Goal: Task Accomplishment & Management: Complete application form

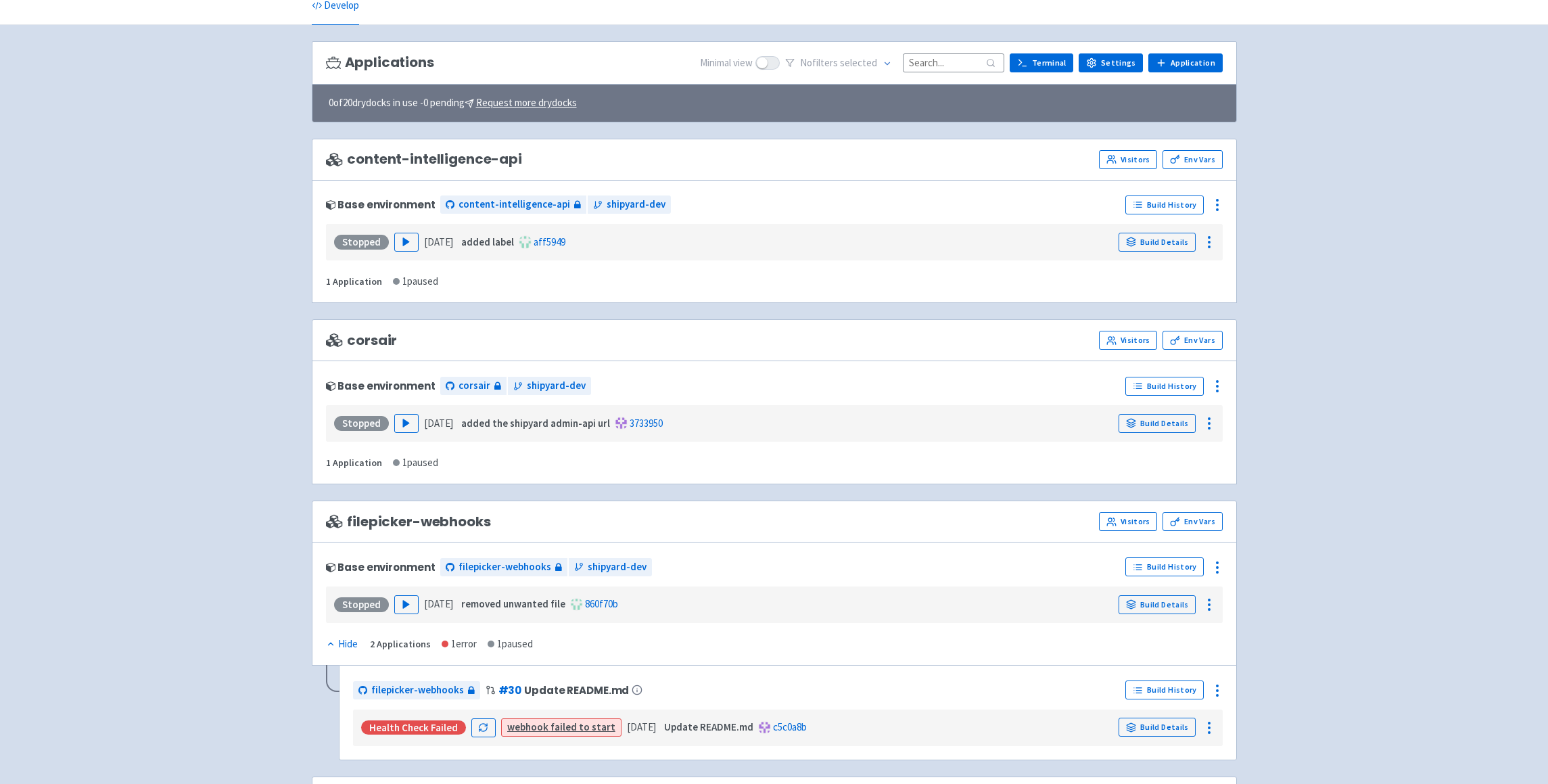
scroll to position [107, 0]
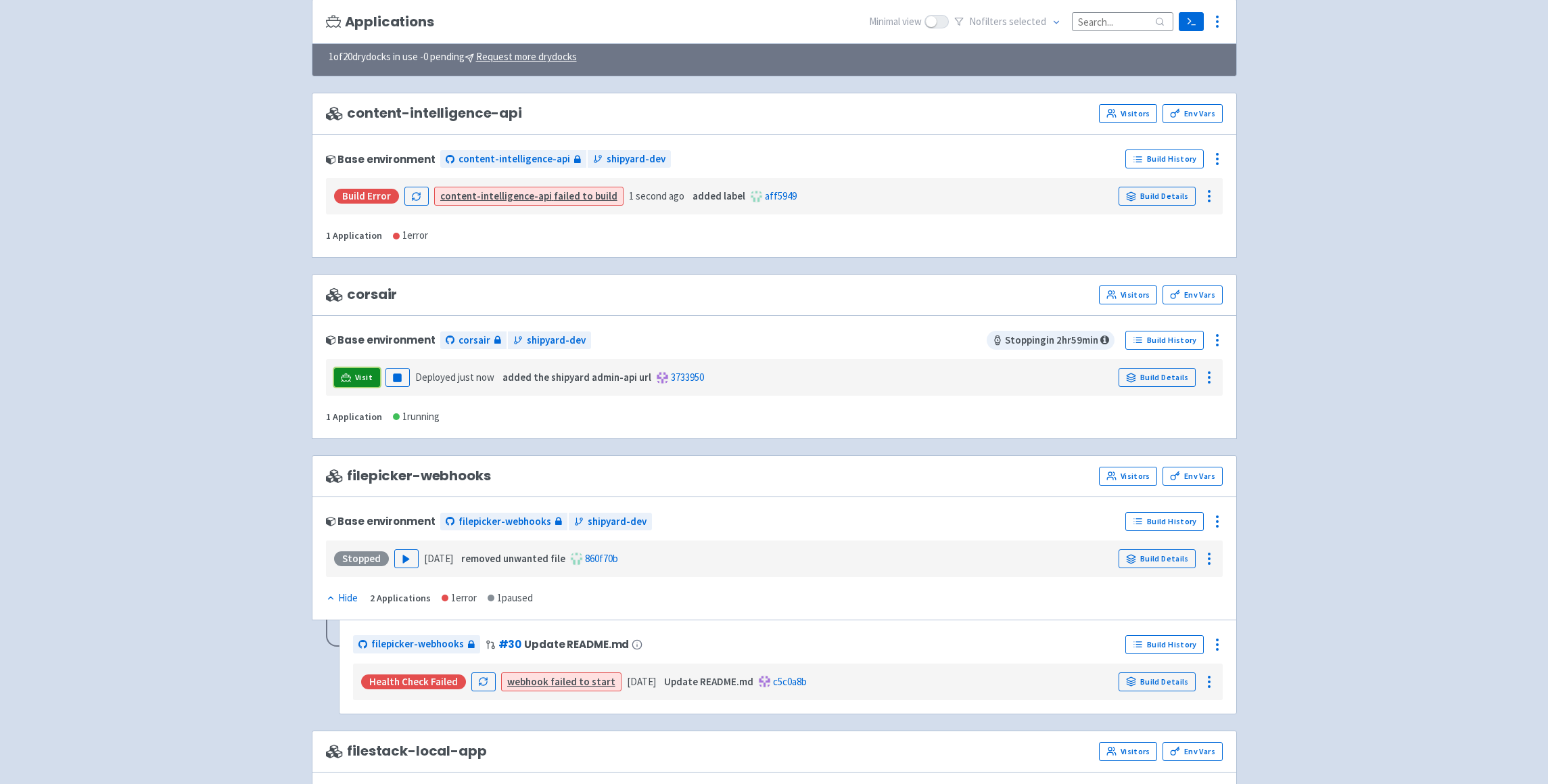
click at [353, 381] on link "Visit" at bounding box center [357, 377] width 46 height 19
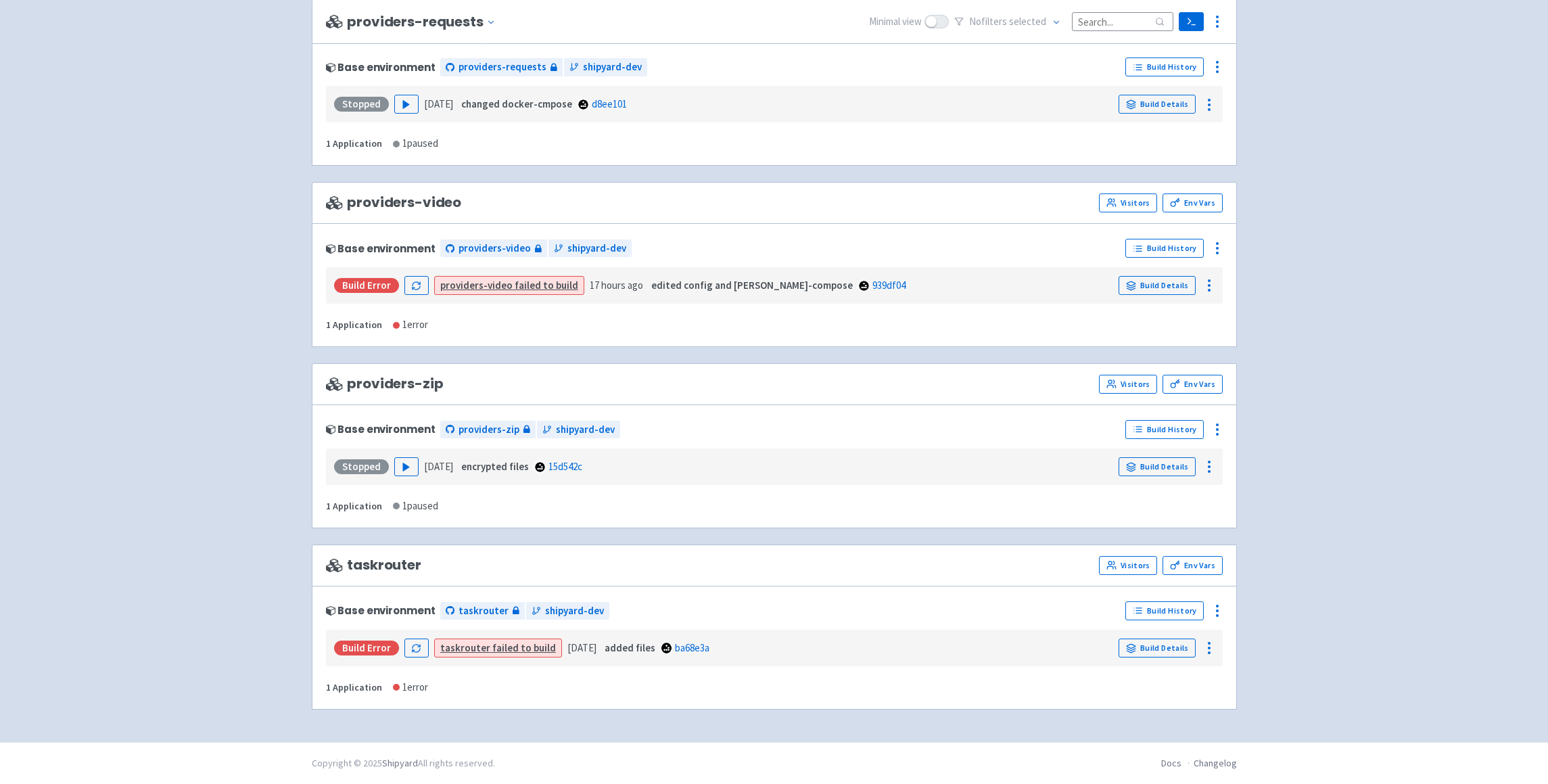
scroll to position [2490, 0]
click at [403, 470] on polygon "button" at bounding box center [406, 467] width 6 height 8
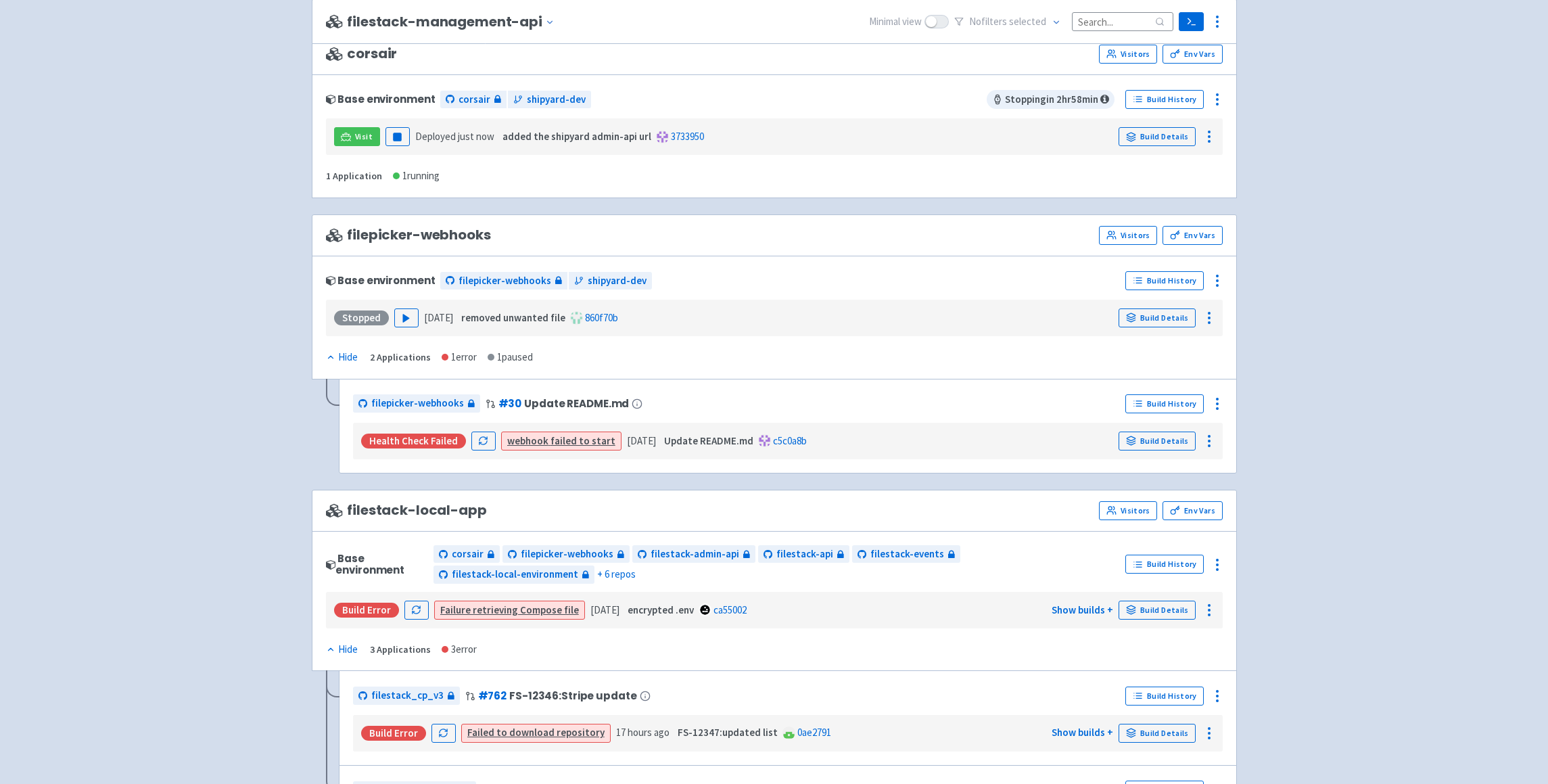
scroll to position [0, 0]
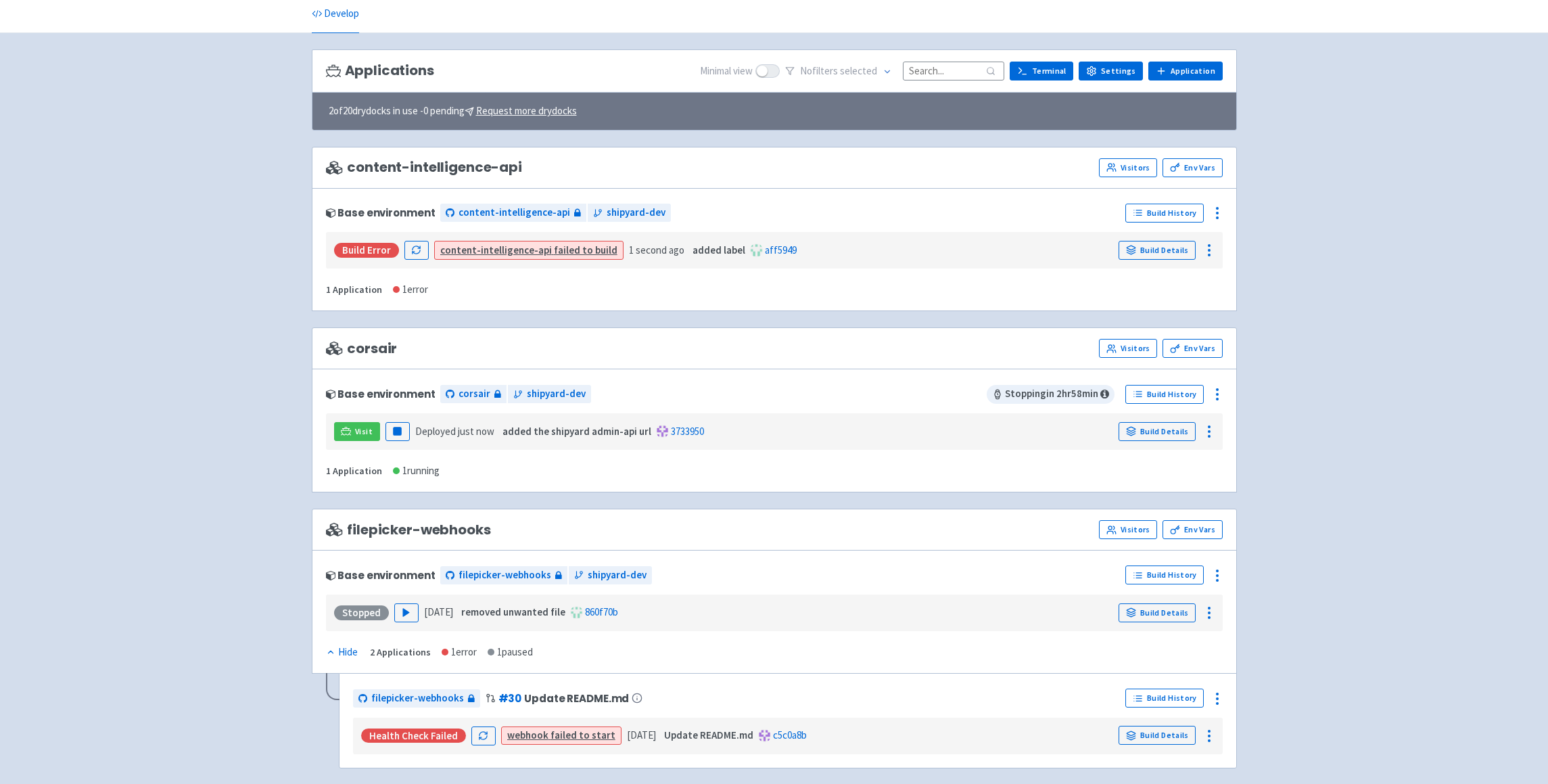
scroll to position [114, 0]
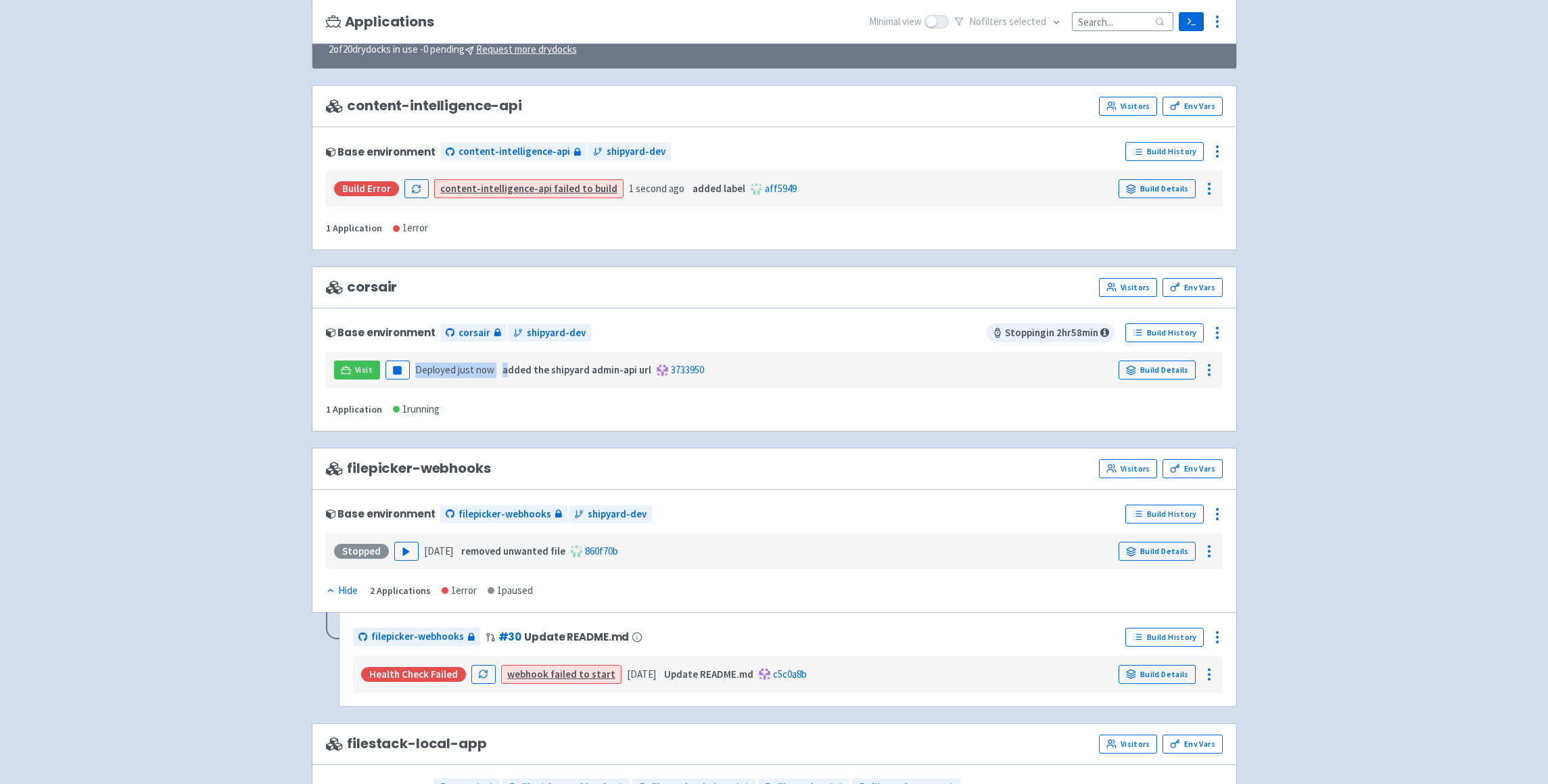
drag, startPoint x: 416, startPoint y: 370, endPoint x: 501, endPoint y: 373, distance: 85.1
click at [501, 373] on div "Visit Pause Deployed just now added the shipyard admin-api url 3733950 Build De…" at bounding box center [774, 369] width 886 height 26
click at [884, 335] on div "Base environment corsair shipyard-dev" at bounding box center [656, 333] width 662 height 21
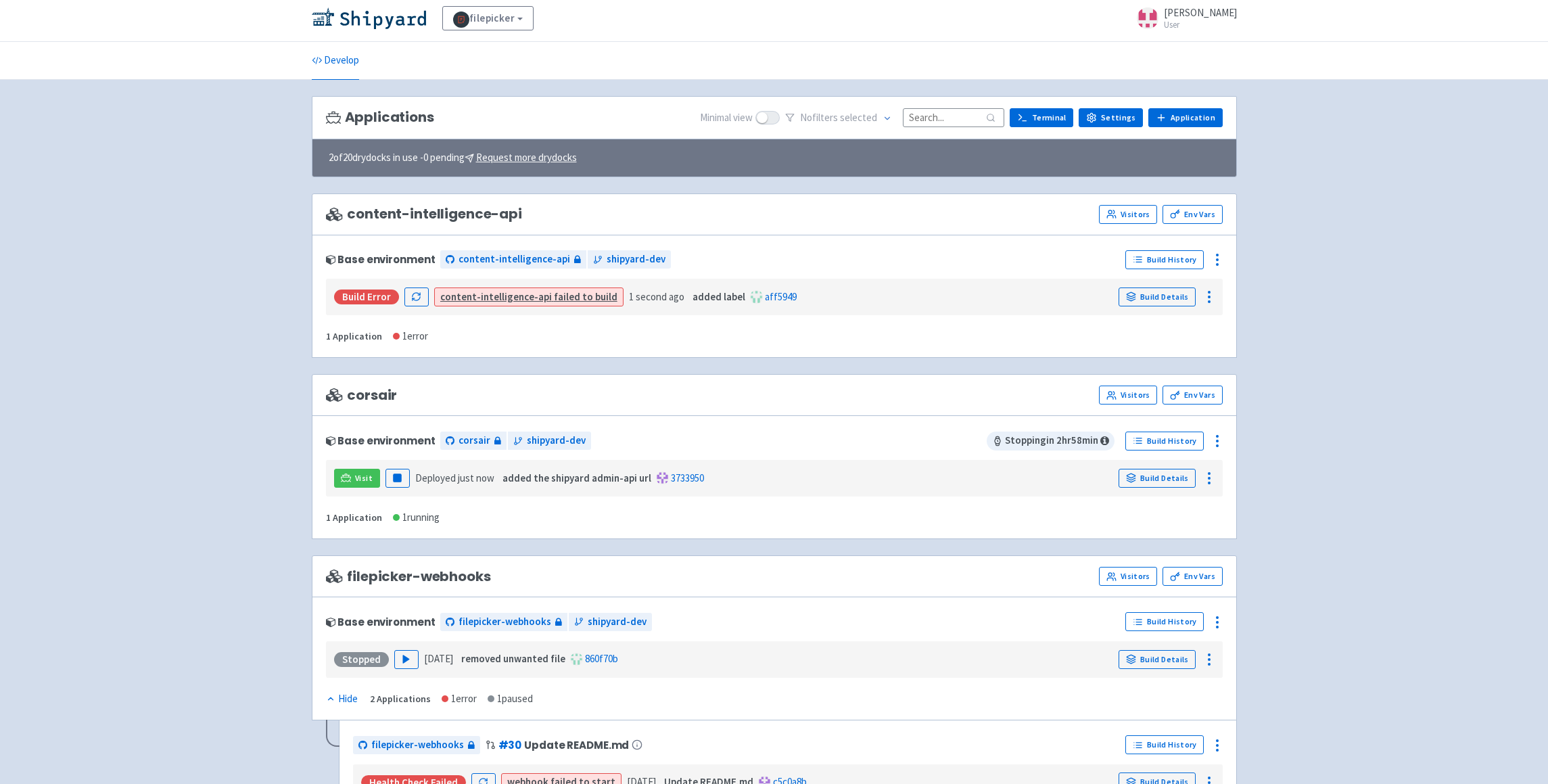
scroll to position [0, 0]
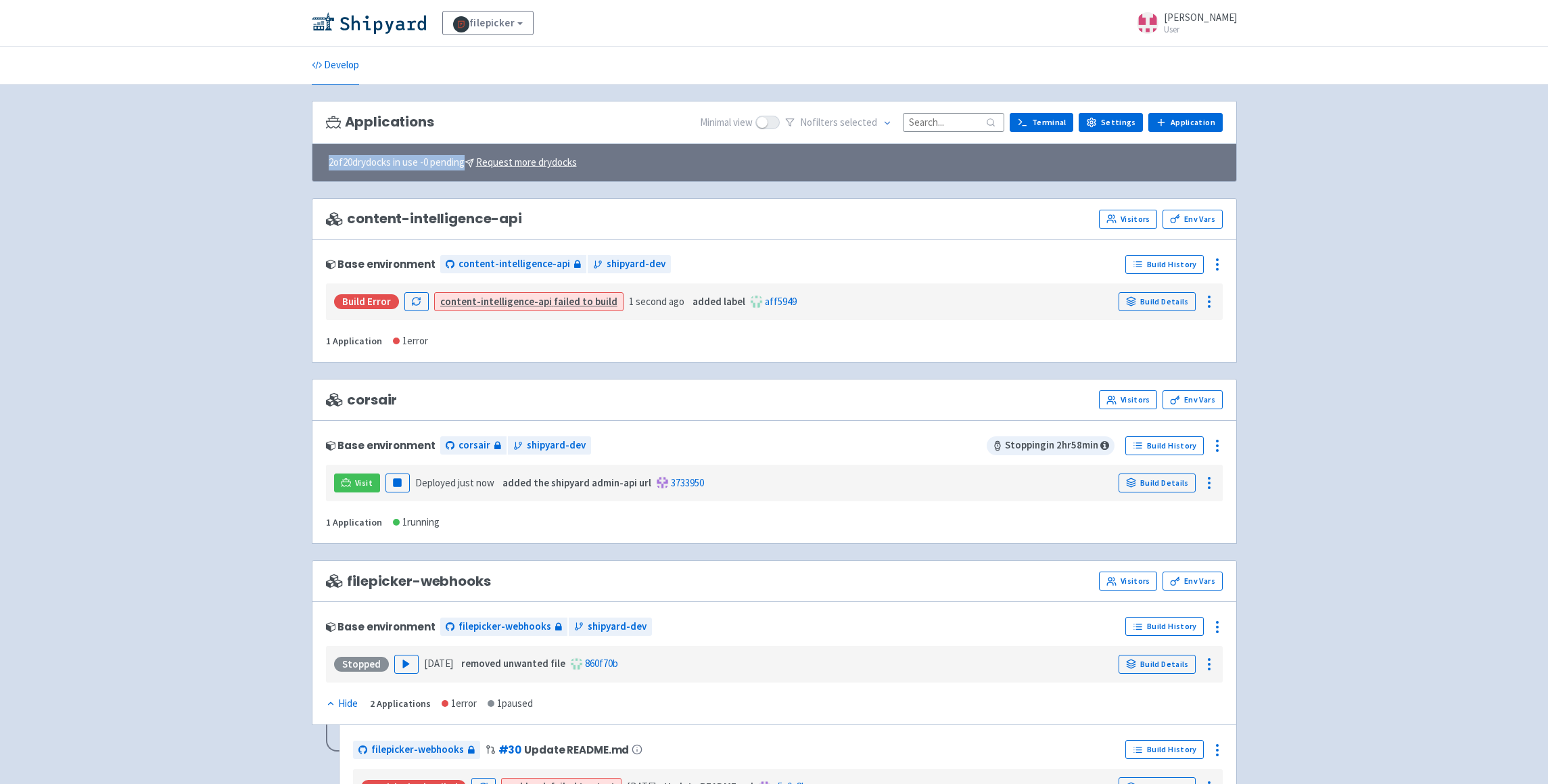
drag, startPoint x: 611, startPoint y: 164, endPoint x: 317, endPoint y: 163, distance: 294.0
click at [317, 163] on div "2 of 20 drydocks in use - 0 pending Request more drydocks" at bounding box center [774, 162] width 924 height 38
click at [391, 171] on div "2 of 20 drydocks in use - 0 pending Request more drydocks" at bounding box center [774, 162] width 924 height 38
drag, startPoint x: 429, startPoint y: 165, endPoint x: 474, endPoint y: 167, distance: 45.0
click at [474, 167] on span "2 of 20 drydocks in use - 0 pending Request more drydocks" at bounding box center [452, 162] width 248 height 15
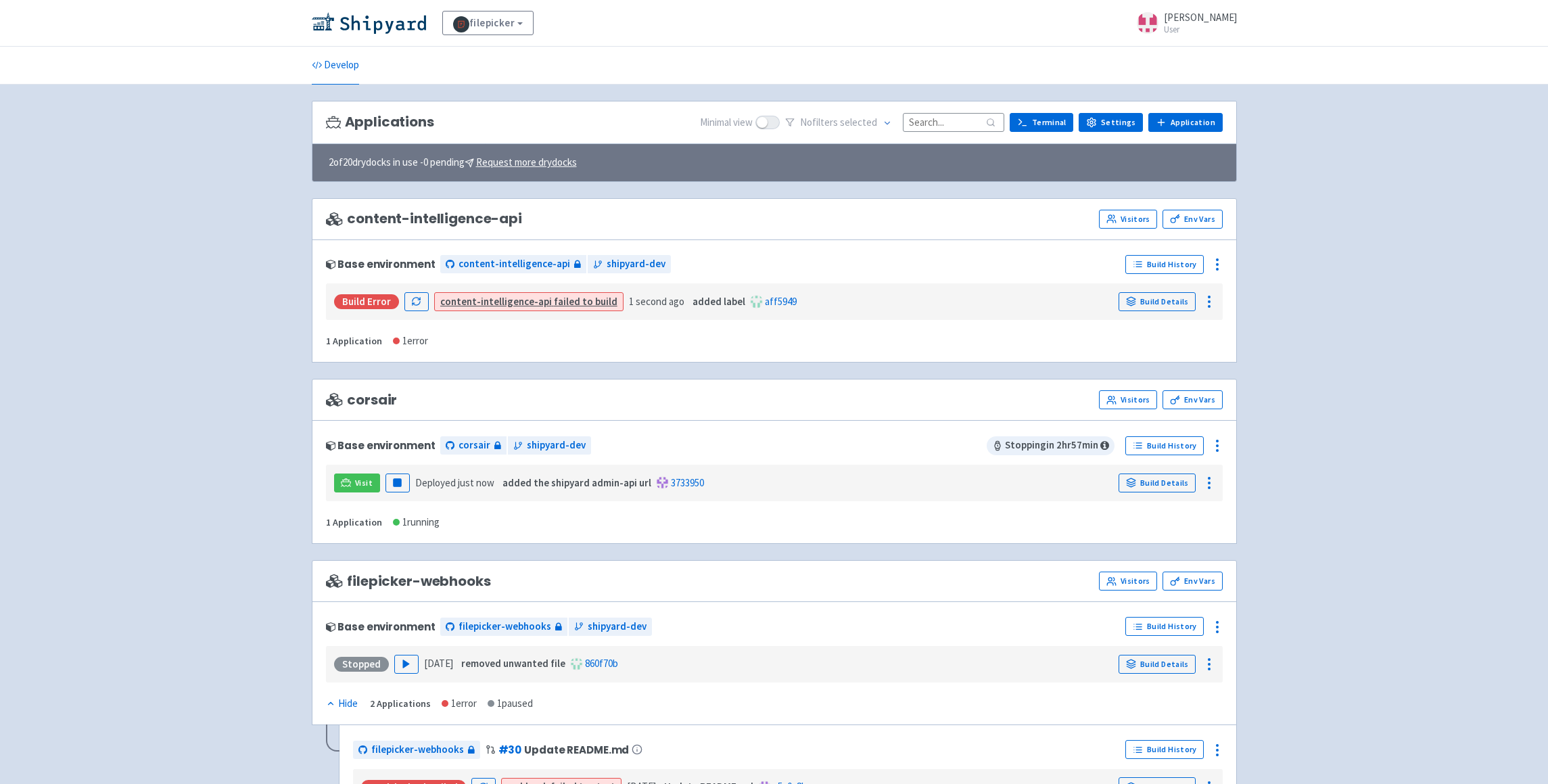
click at [725, 161] on div "2 of 20 drydocks in use - 0 pending Request more drydocks" at bounding box center [774, 162] width 924 height 38
click at [1195, 119] on link "Application" at bounding box center [1185, 122] width 74 height 19
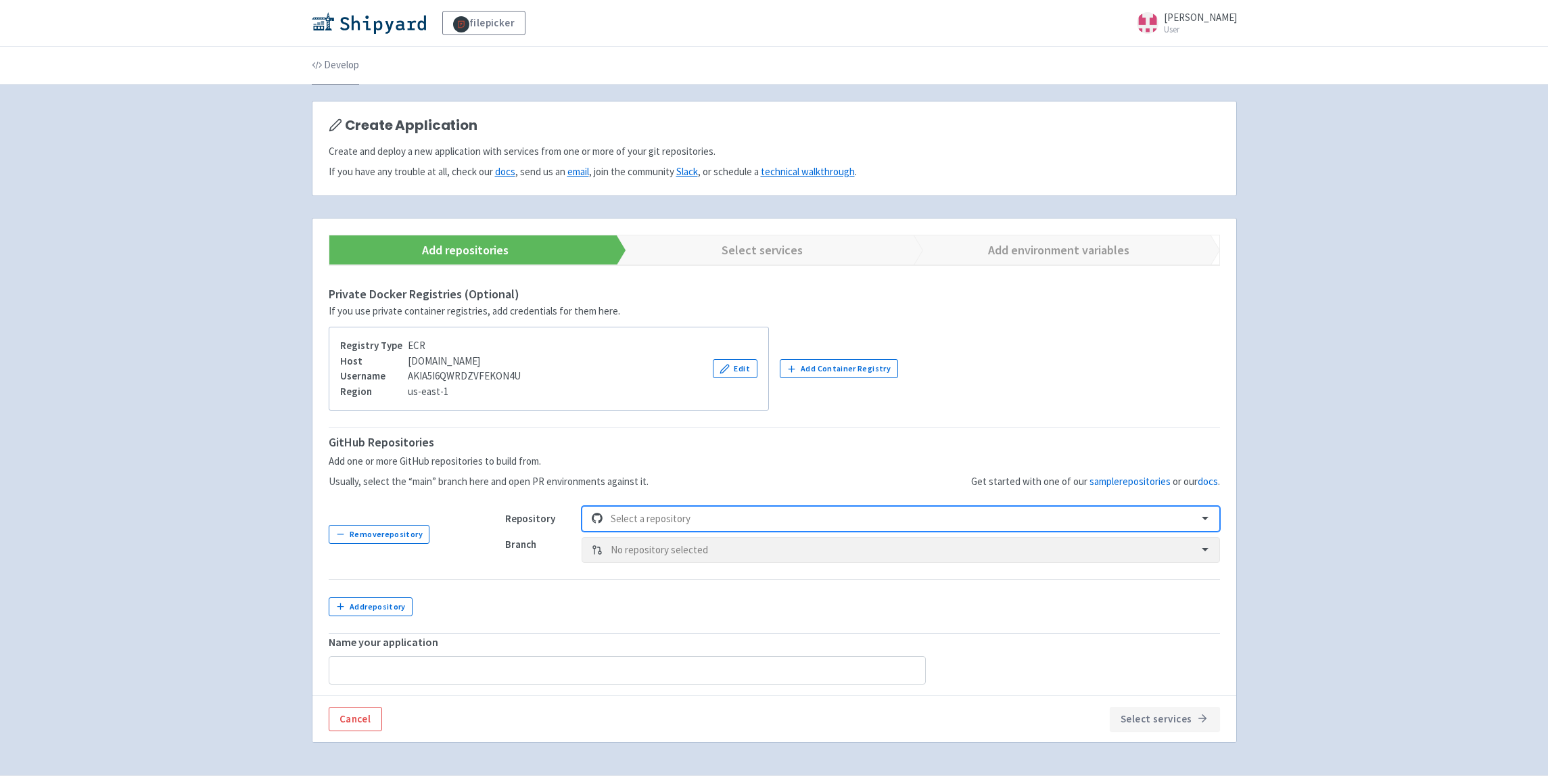
click at [342, 59] on link "Develop" at bounding box center [335, 65] width 47 height 38
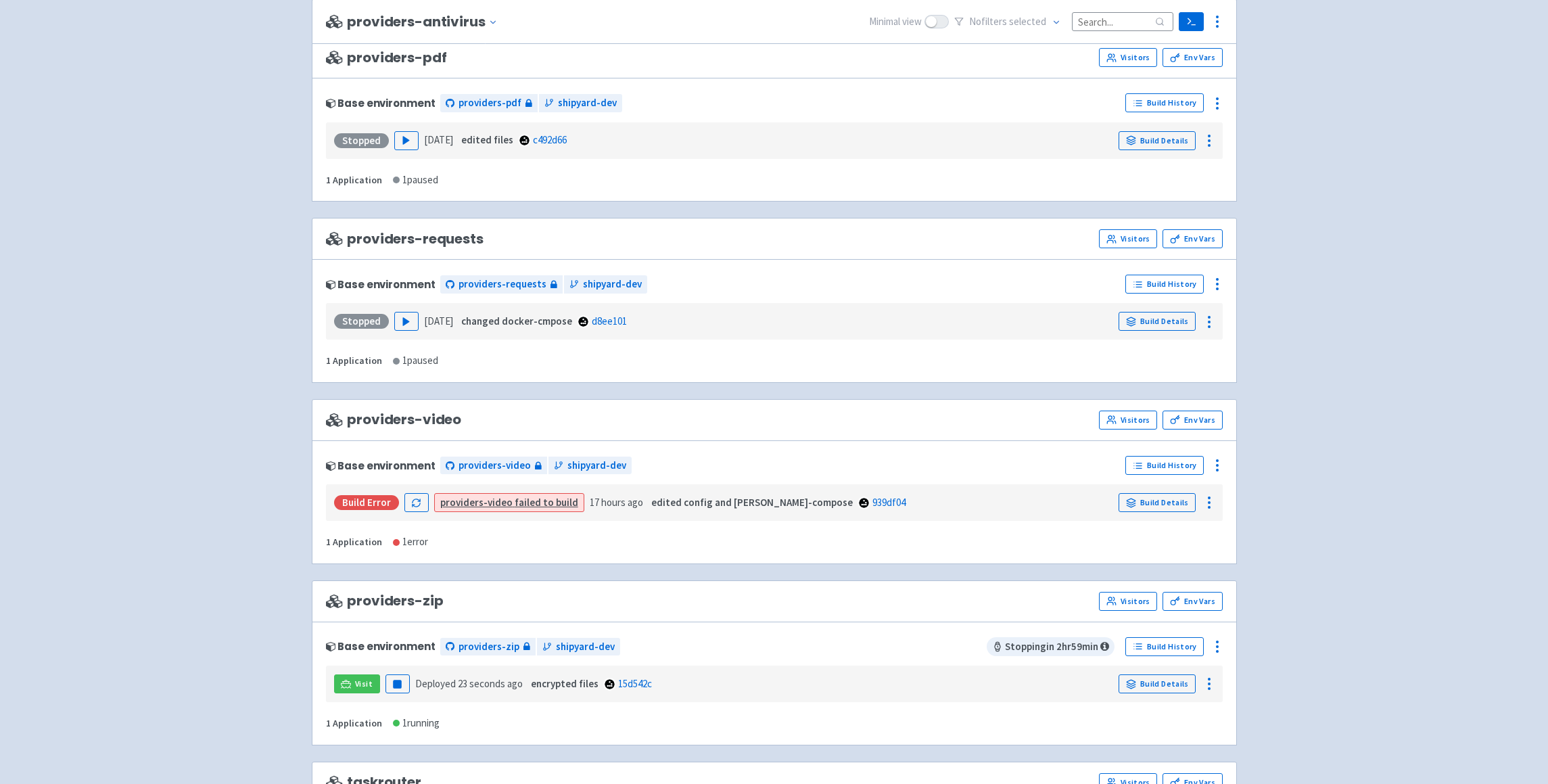
scroll to position [2494, 0]
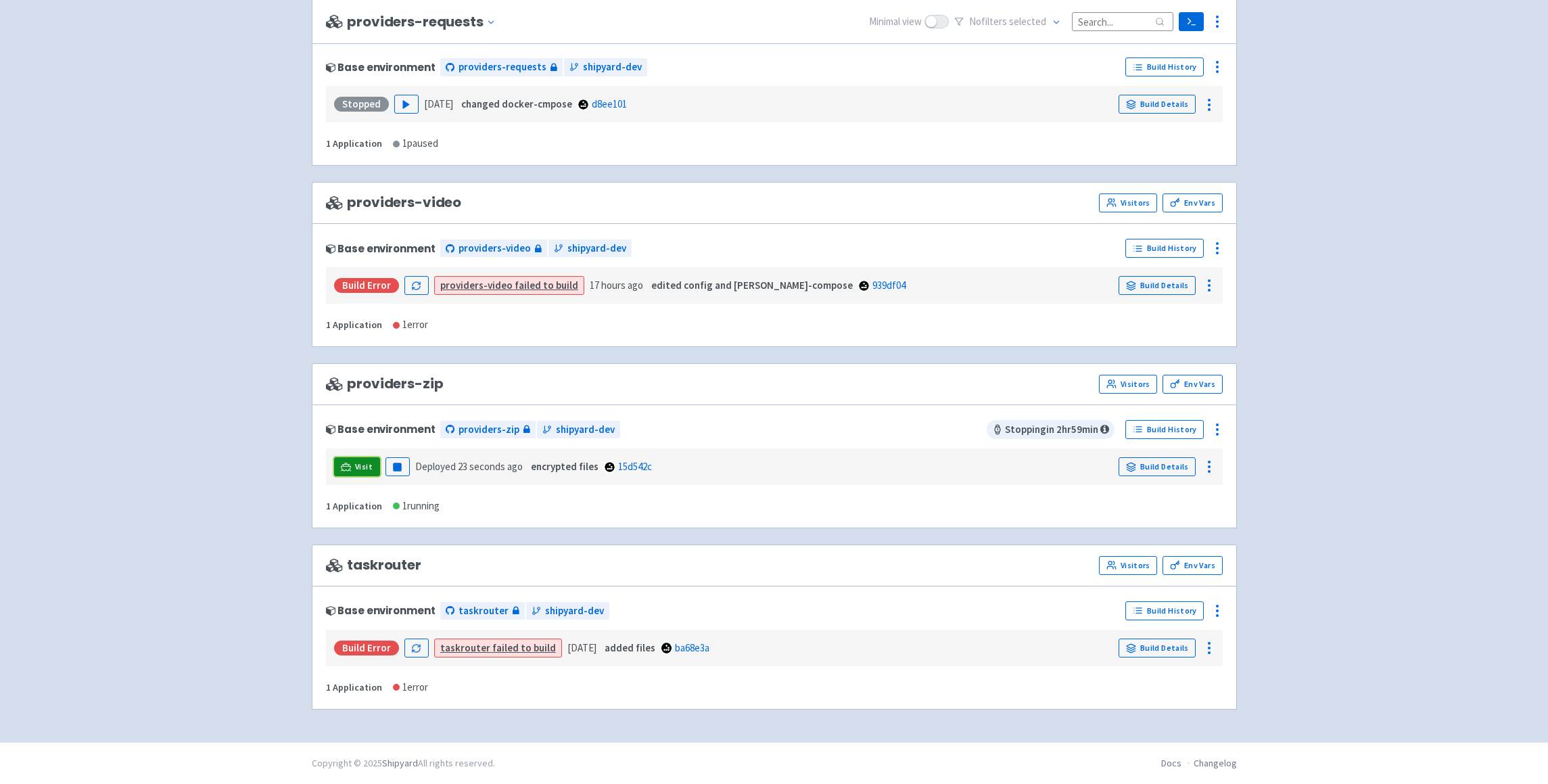
click at [353, 468] on link "Visit" at bounding box center [357, 466] width 46 height 19
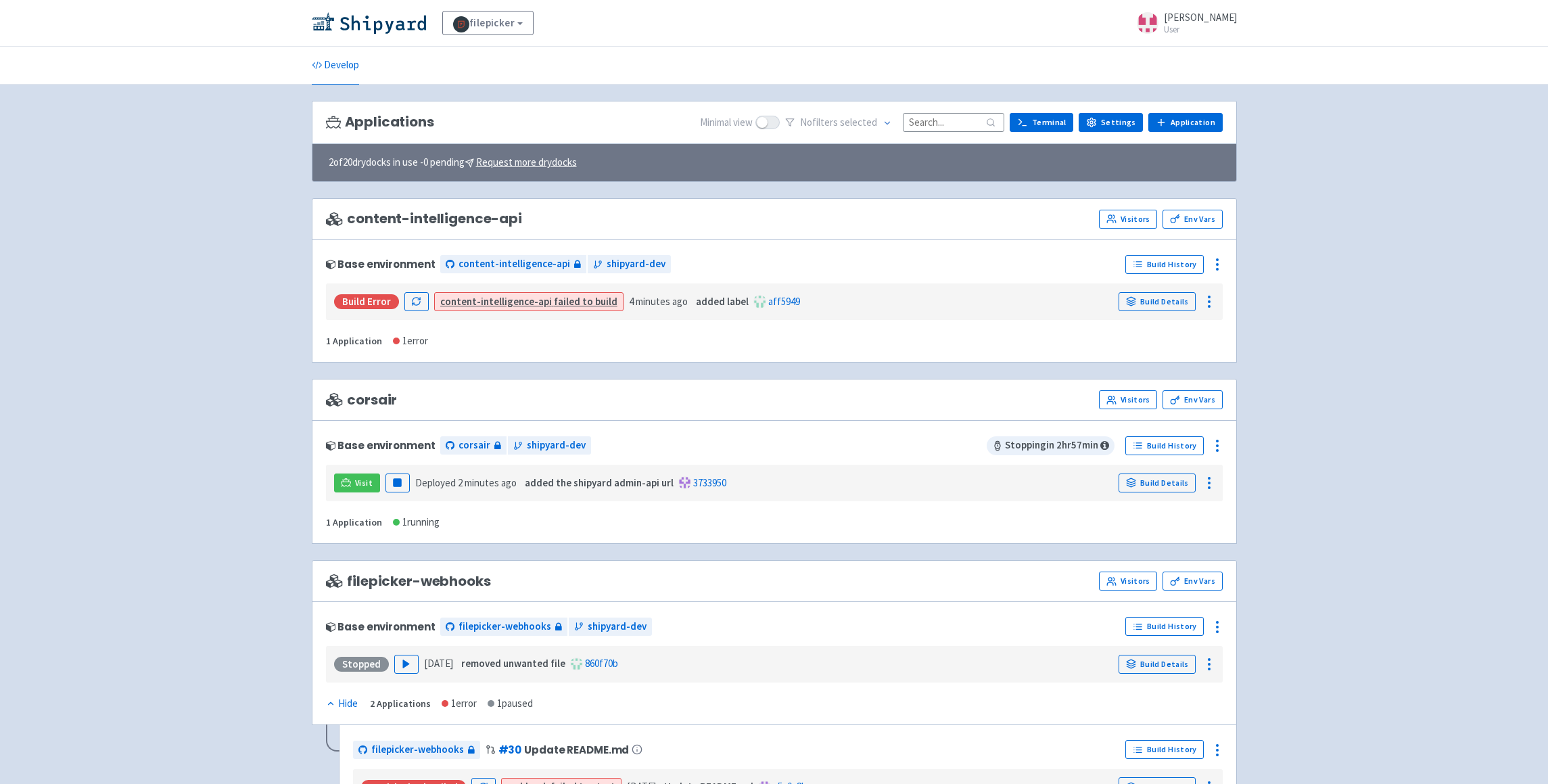
scroll to position [1, 0]
click at [1179, 122] on link "Application" at bounding box center [1185, 121] width 74 height 19
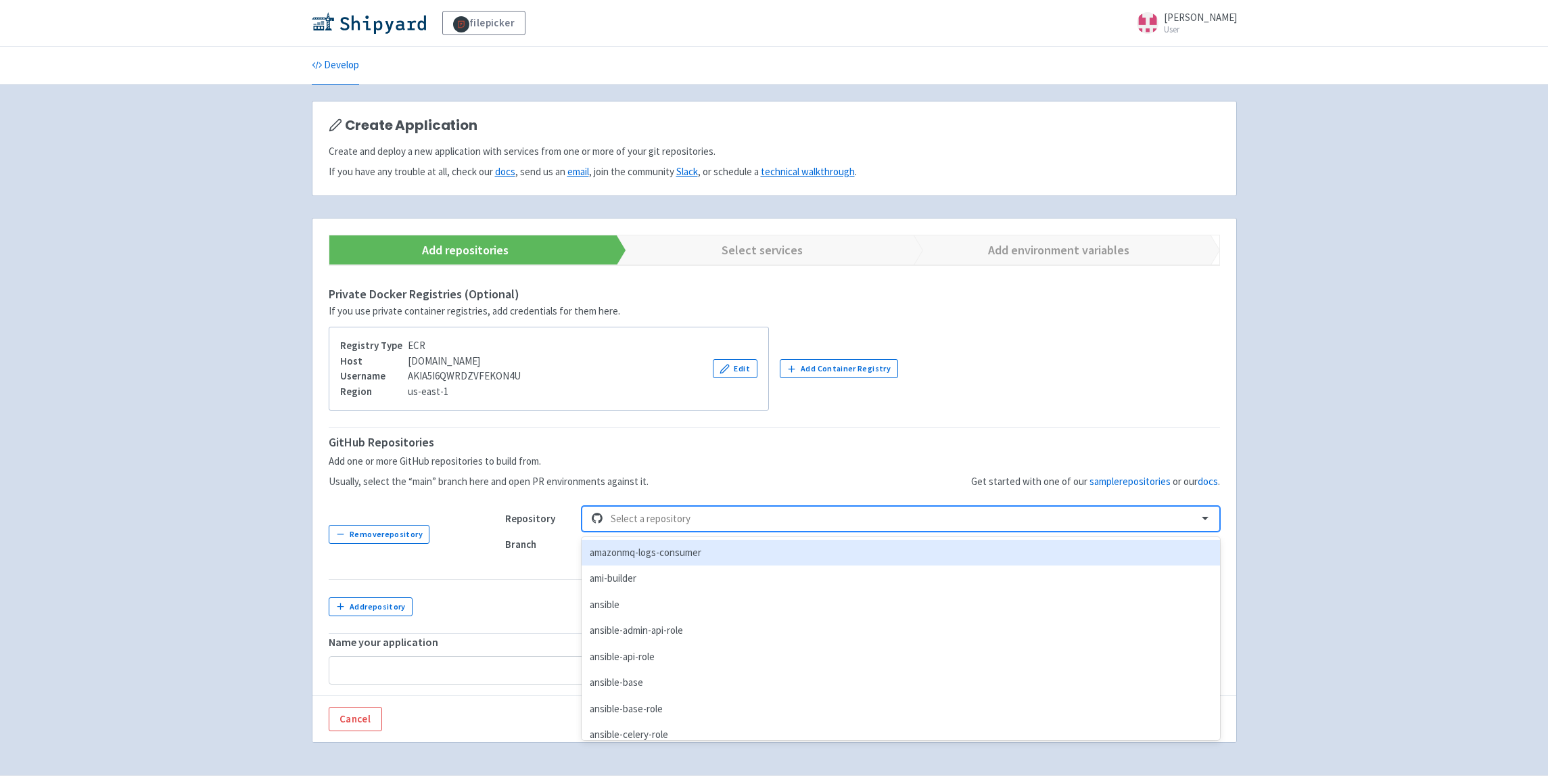
click at [1090, 519] on div at bounding box center [899, 519] width 578 height 18
type input "cp"
click at [698, 550] on div "filestack_cp_v3" at bounding box center [900, 553] width 637 height 26
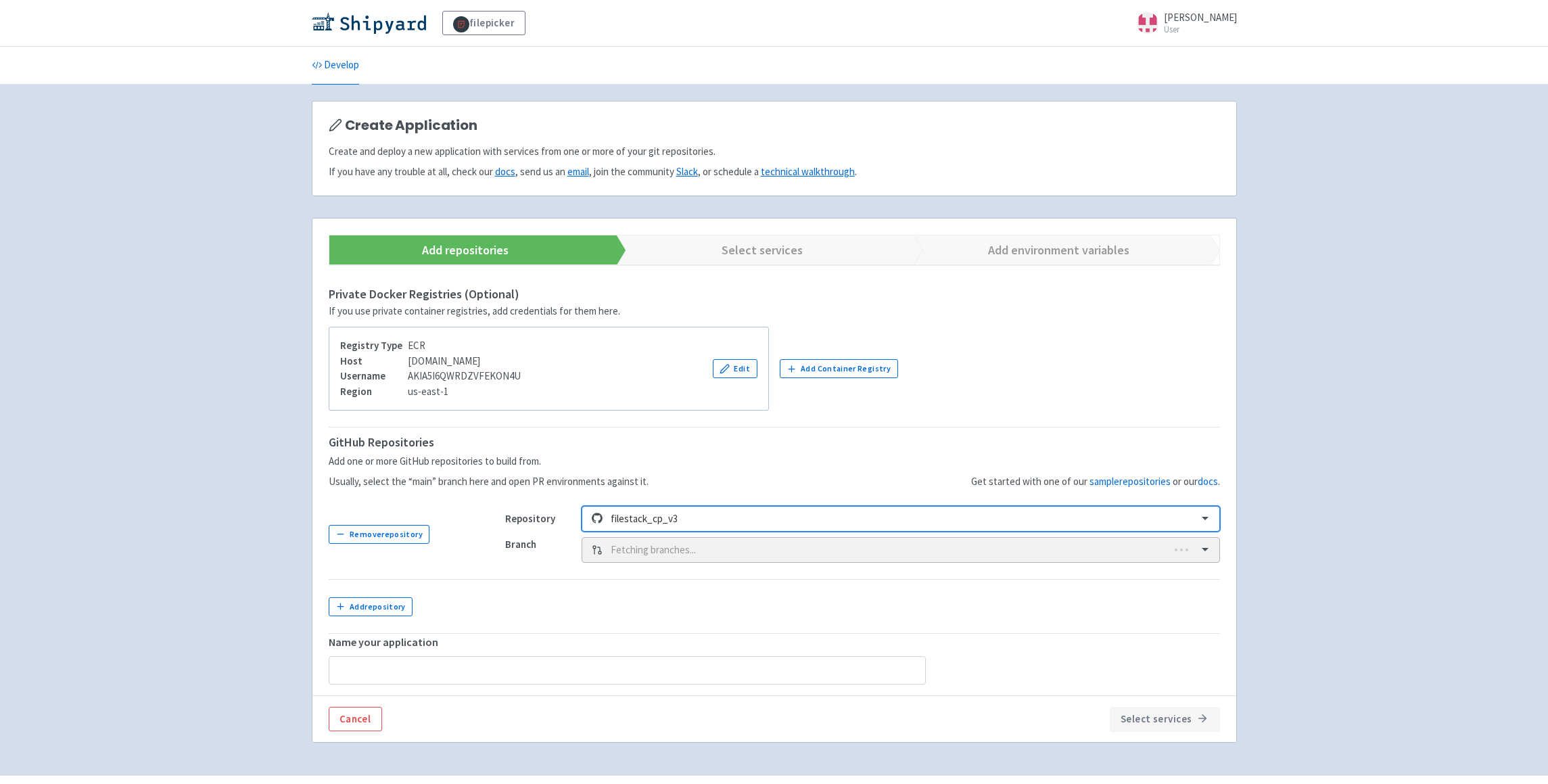
type input "filestack_cp_v3"
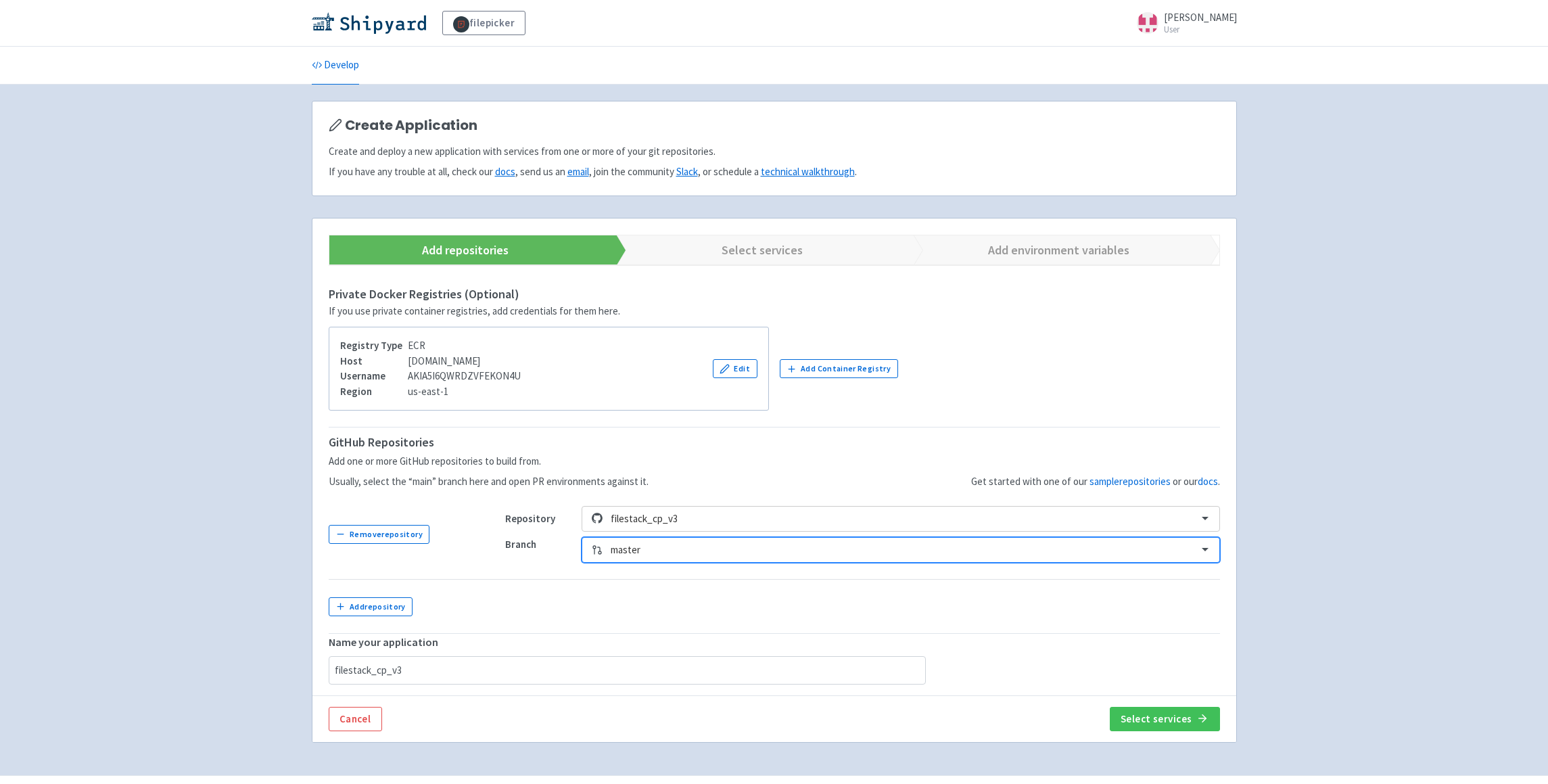
click at [1064, 552] on div at bounding box center [899, 550] width 578 height 18
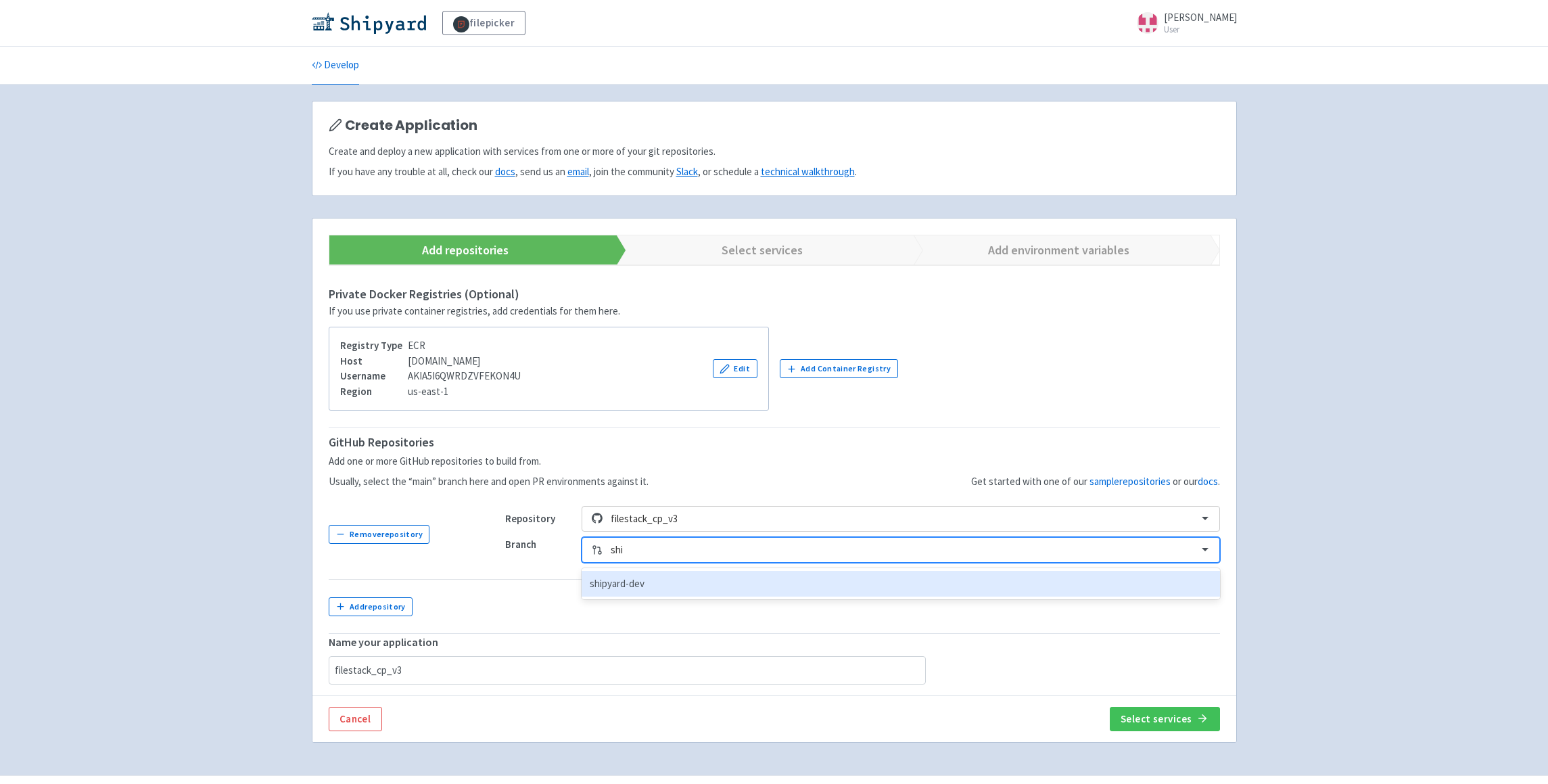
type input "ship"
click at [626, 582] on div "shipyard-dev" at bounding box center [900, 584] width 637 height 26
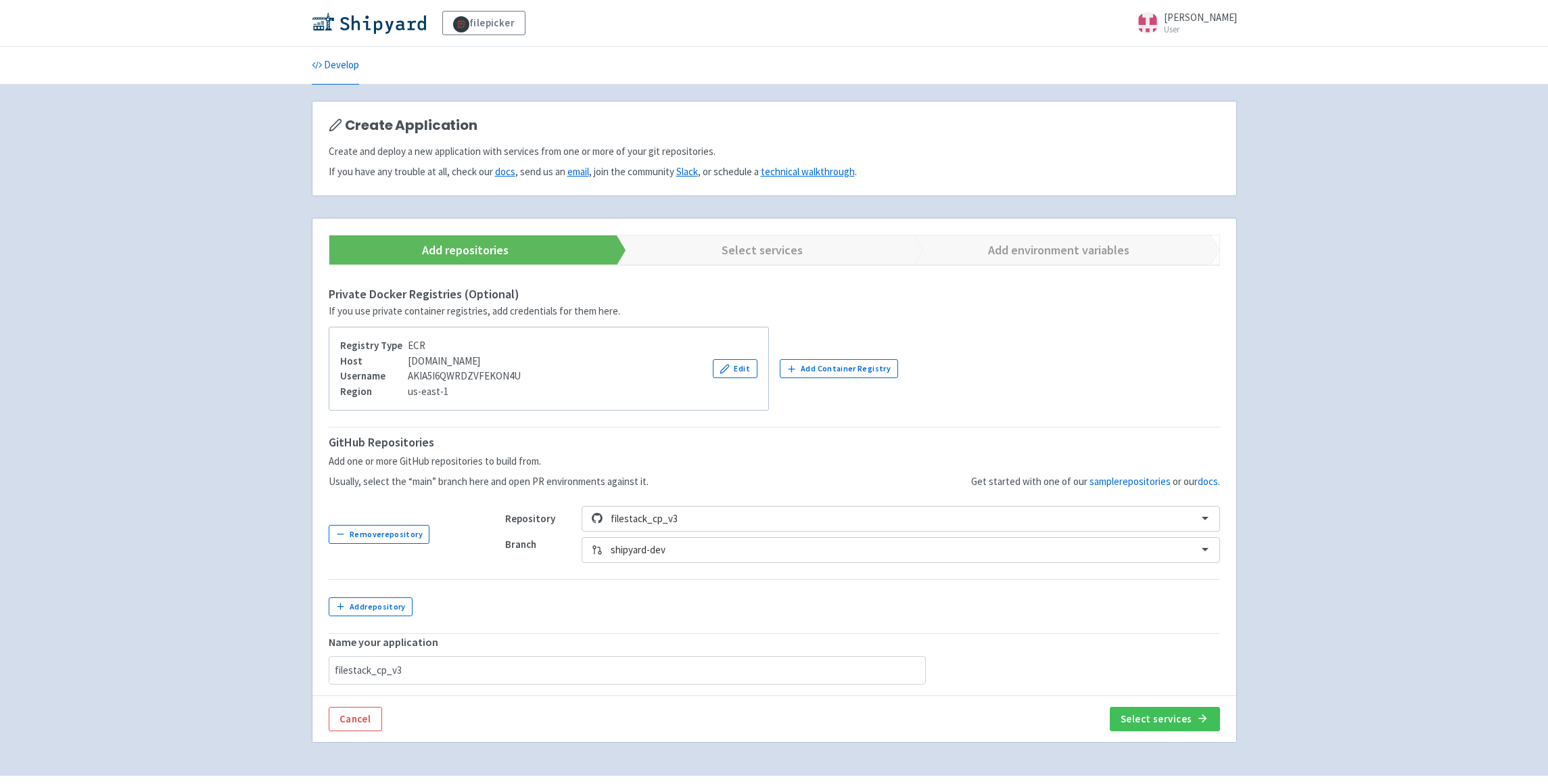
click at [1001, 591] on td at bounding box center [854, 606] width 731 height 54
click at [1194, 717] on button "Select services" at bounding box center [1164, 718] width 110 height 24
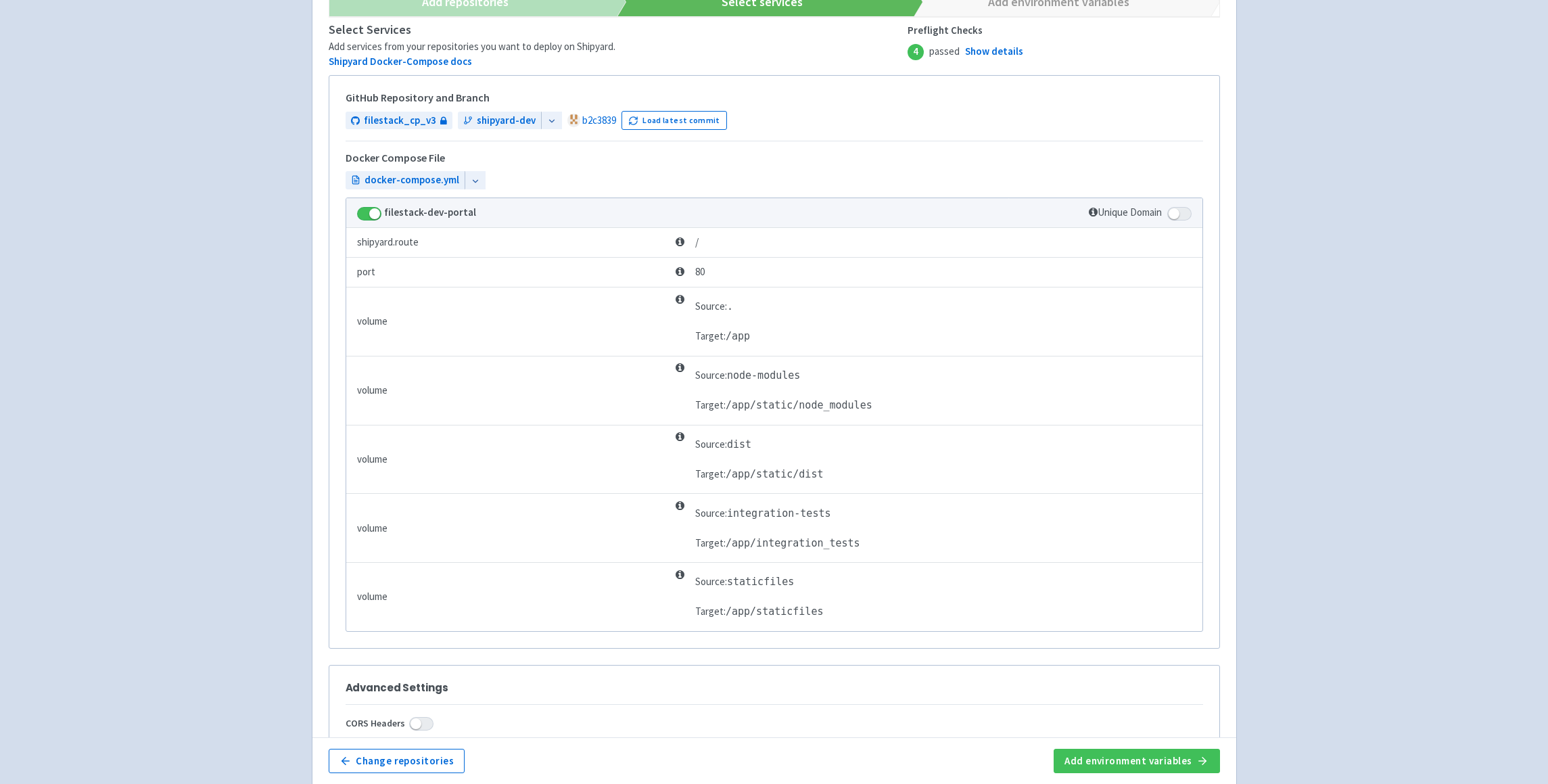
scroll to position [414, 0]
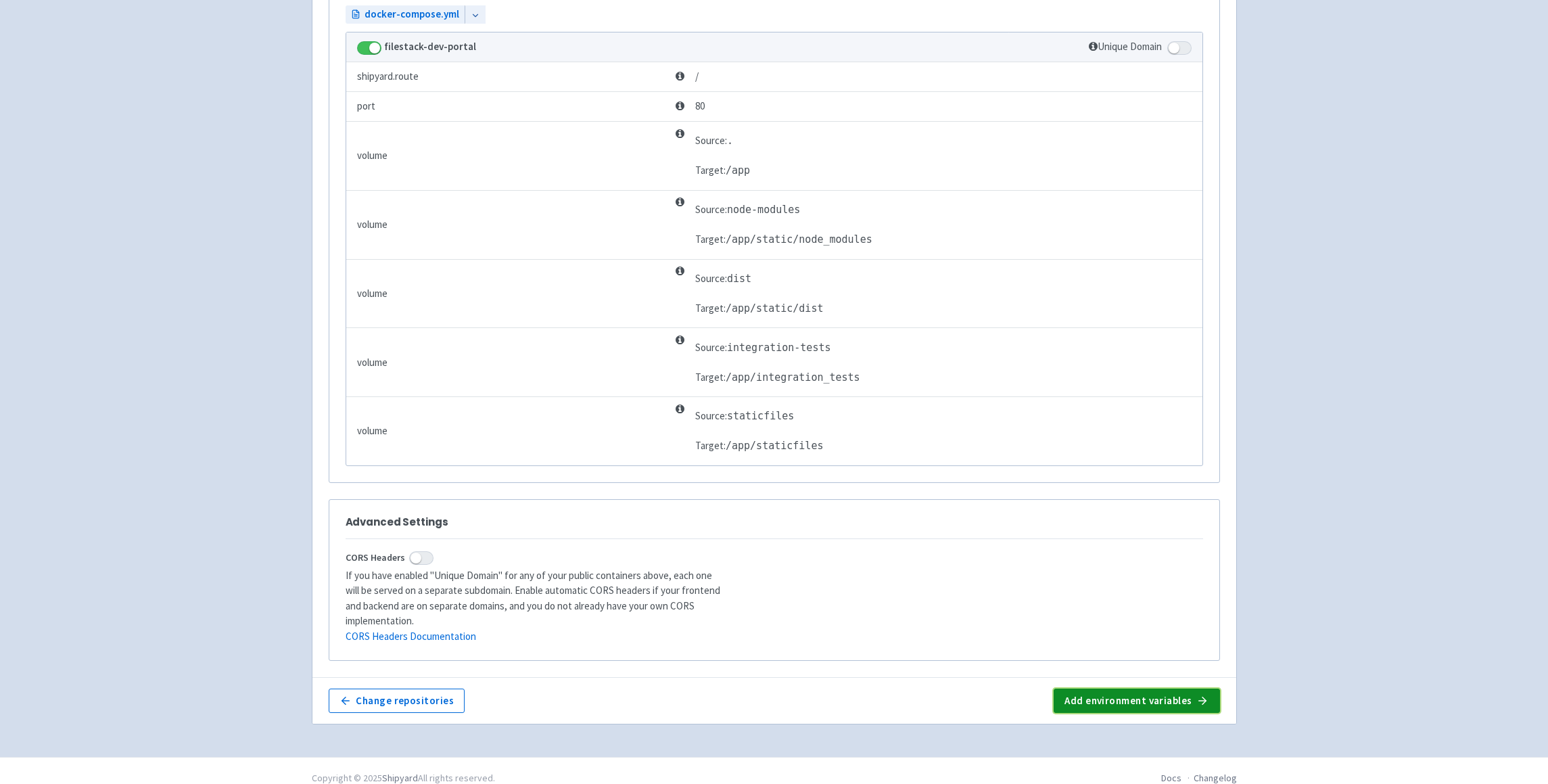
click at [1158, 689] on button "Add environment variables" at bounding box center [1137, 700] width 166 height 24
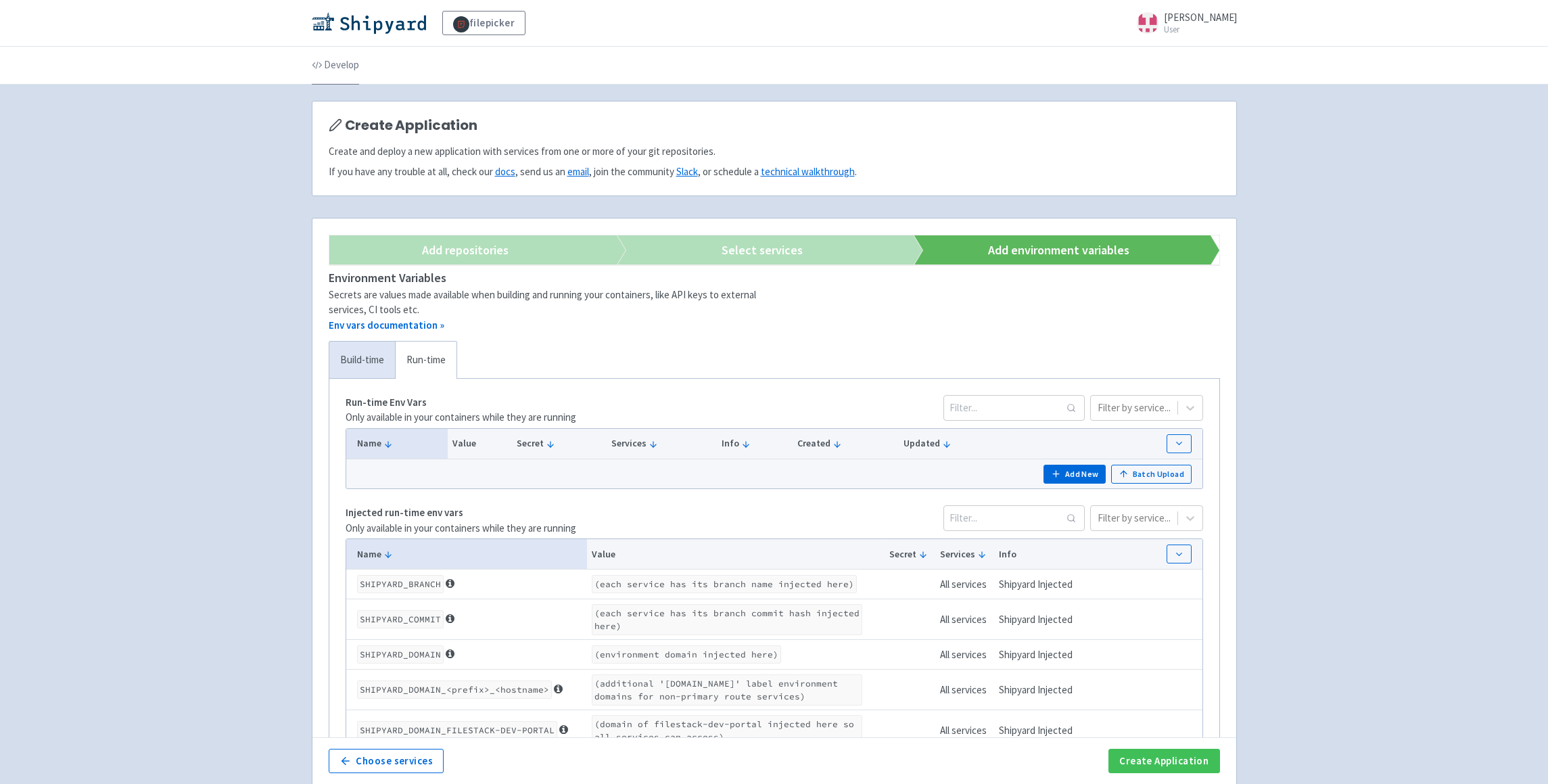
click at [347, 64] on link "Develop" at bounding box center [335, 65] width 47 height 38
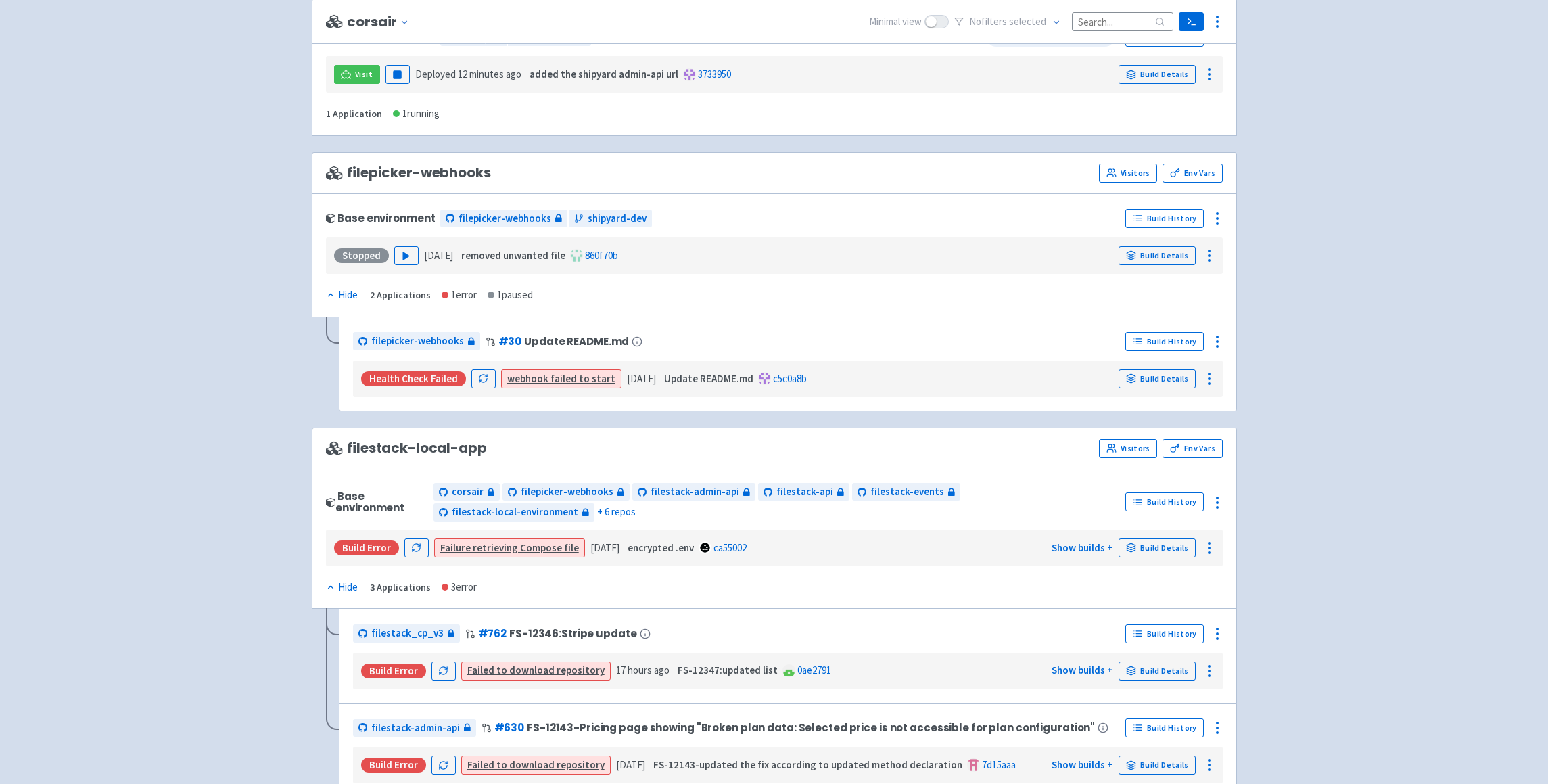
scroll to position [498, 0]
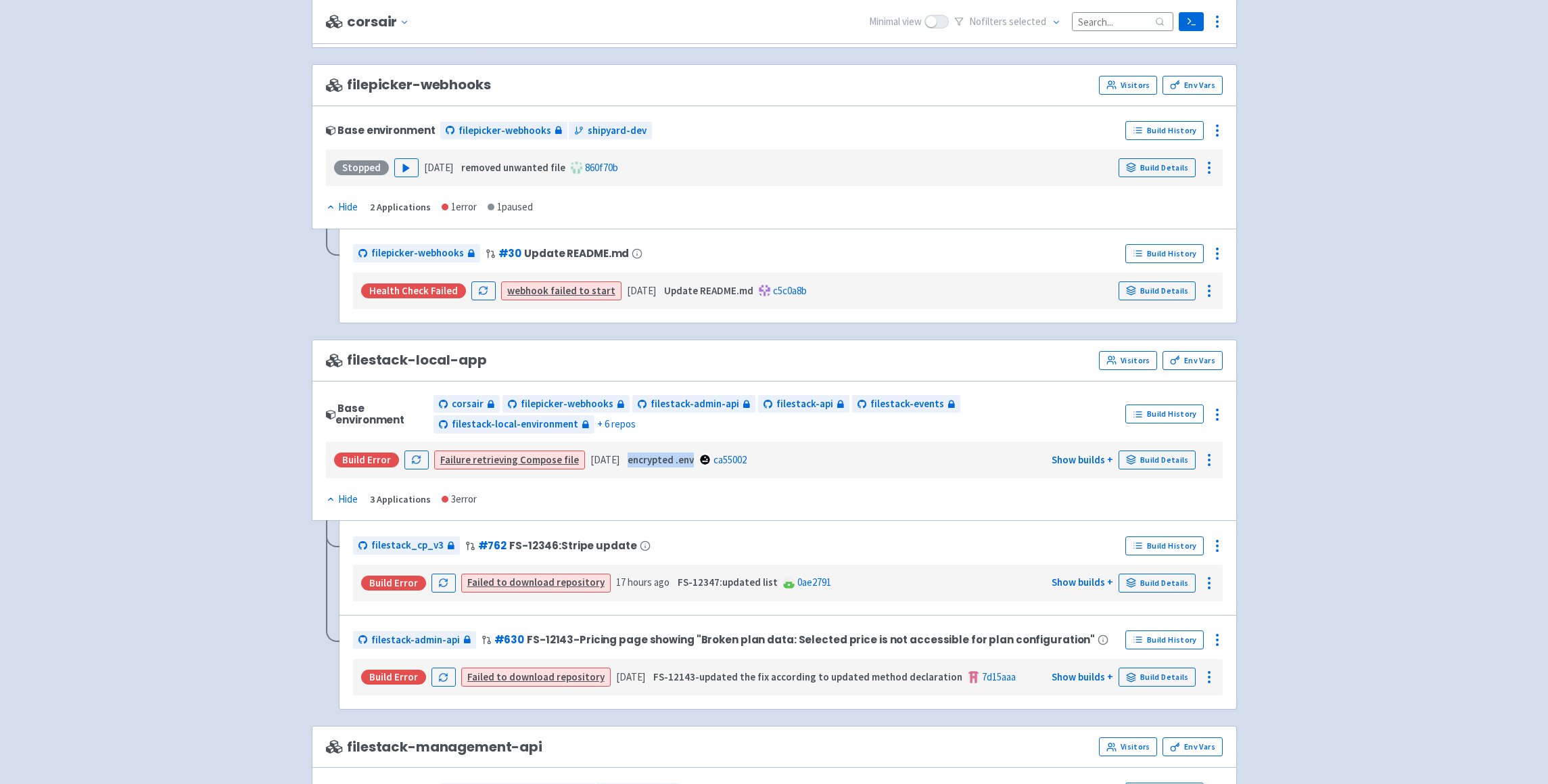
drag, startPoint x: 647, startPoint y: 457, endPoint x: 706, endPoint y: 460, distance: 59.1
click at [706, 460] on div "encrypted .env ca55002" at bounding box center [686, 460] width 122 height 15
click at [662, 494] on div "Base environment corsair filepicker-webhooks filestack-admin-api filestack-api …" at bounding box center [774, 451] width 925 height 140
drag, startPoint x: 642, startPoint y: 460, endPoint x: 705, endPoint y: 460, distance: 63.0
click at [694, 460] on strong "encrypted .env" at bounding box center [661, 459] width 66 height 13
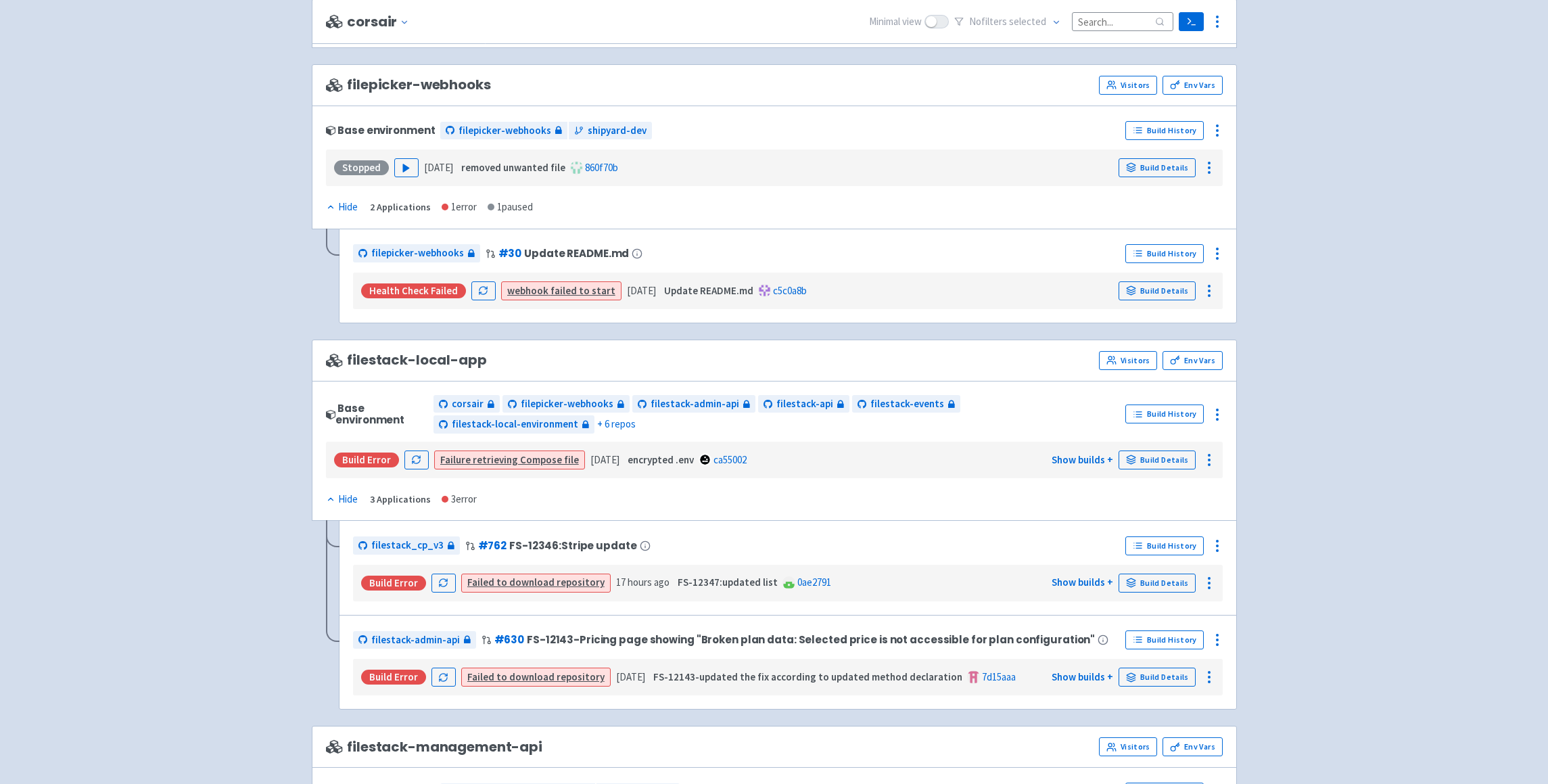
click at [679, 476] on div "Base environment corsair filepicker-webhooks filestack-admin-api filestack-api …" at bounding box center [774, 451] width 925 height 140
drag, startPoint x: 642, startPoint y: 458, endPoint x: 562, endPoint y: 459, distance: 80.0
click at [694, 461] on strong "encrypted .env" at bounding box center [661, 459] width 66 height 13
click at [671, 461] on strong "encrypted .env" at bounding box center [661, 459] width 66 height 13
drag, startPoint x: 643, startPoint y: 457, endPoint x: 700, endPoint y: 458, distance: 57.0
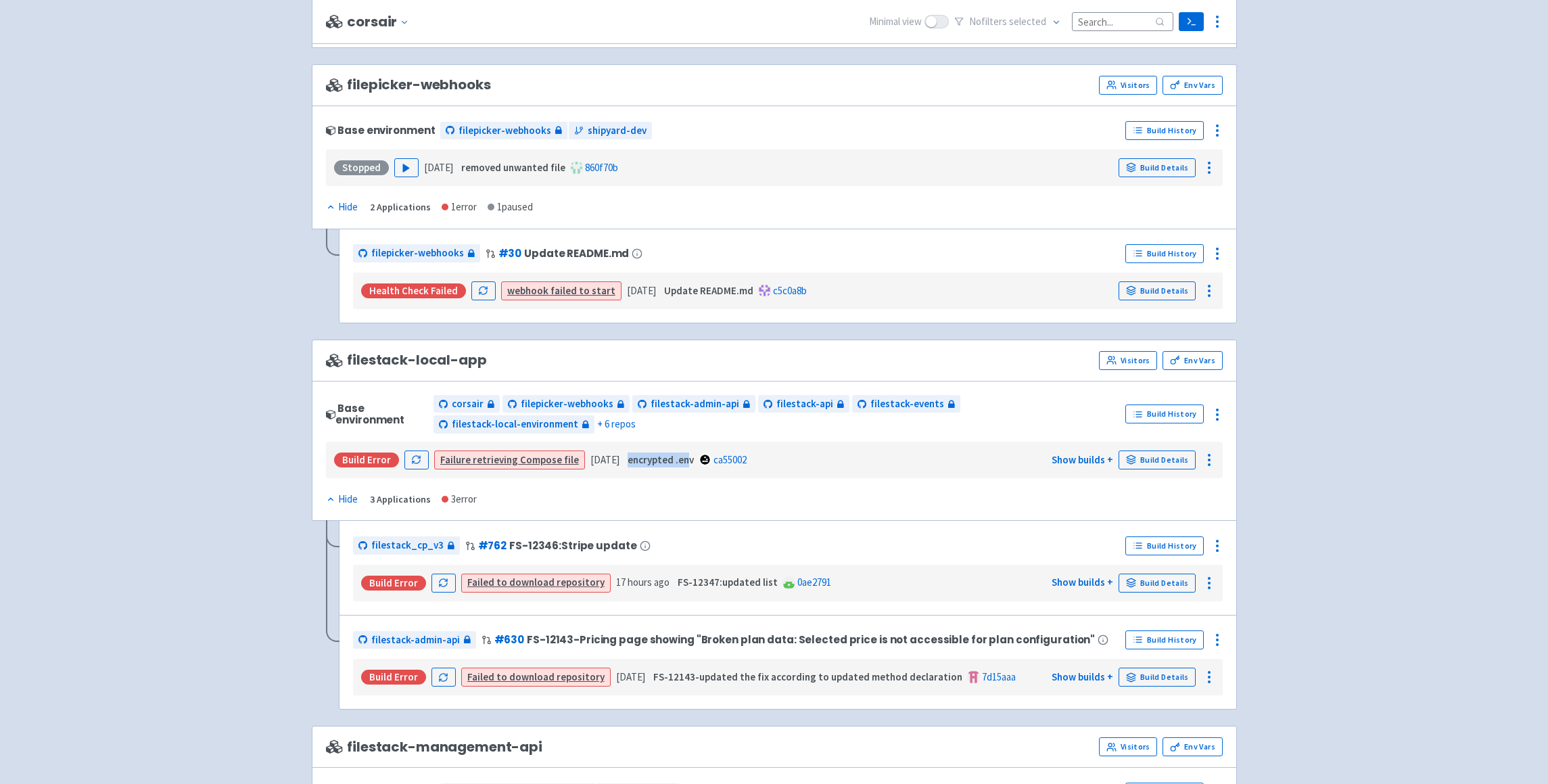
click at [694, 458] on strong "encrypted .env" at bounding box center [661, 459] width 66 height 13
click at [697, 474] on div "Build Error Failure retrieving Compose file 20 days ago encrypted .env ca55002 …" at bounding box center [774, 460] width 897 height 37
drag, startPoint x: 648, startPoint y: 459, endPoint x: 704, endPoint y: 461, distance: 56.0
click at [704, 461] on div "encrypted .env ca55002" at bounding box center [686, 460] width 122 height 15
click at [704, 502] on div "Base environment corsair filepicker-webhooks filestack-admin-api filestack-api …" at bounding box center [774, 451] width 925 height 140
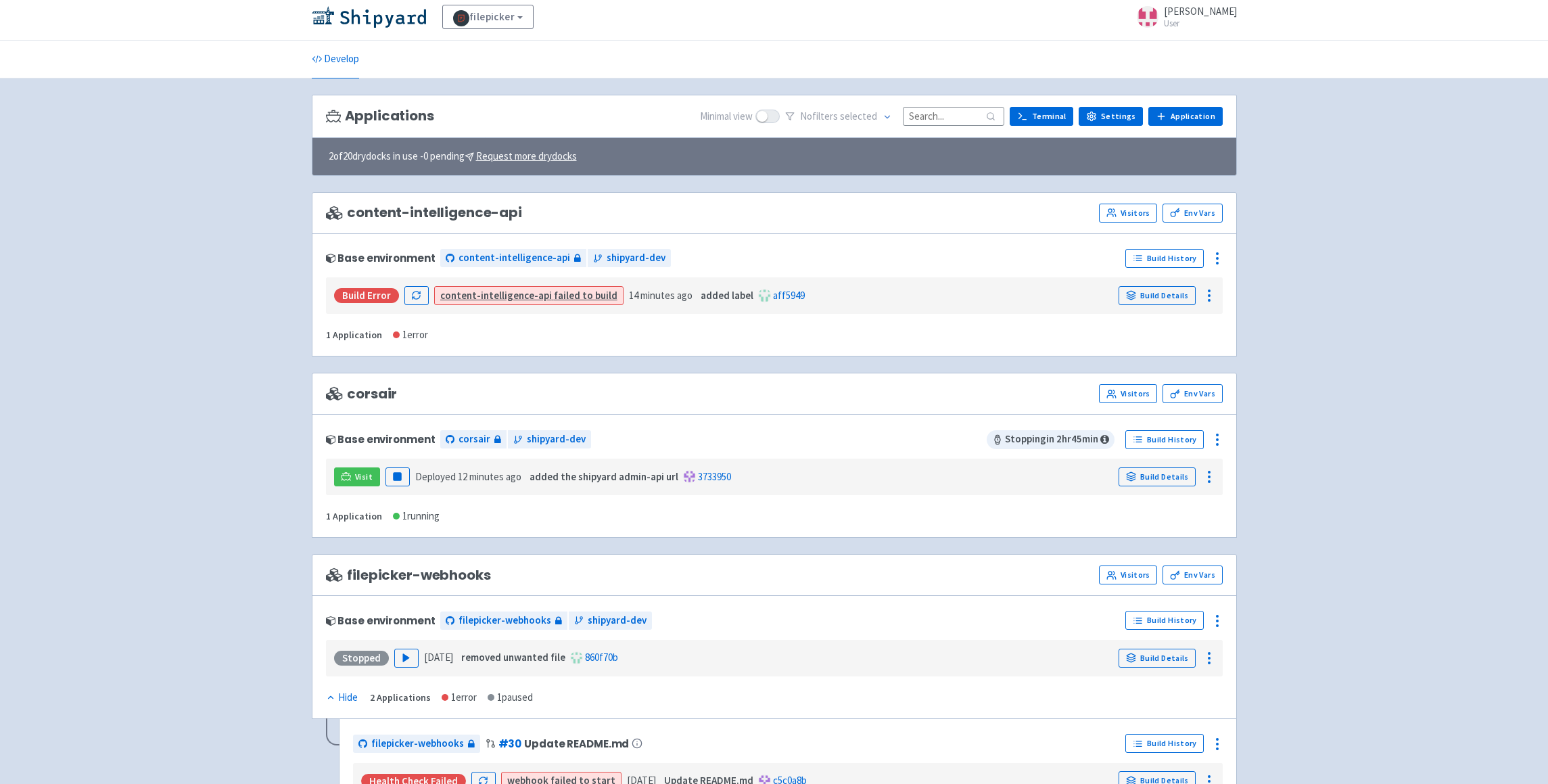
scroll to position [0, 0]
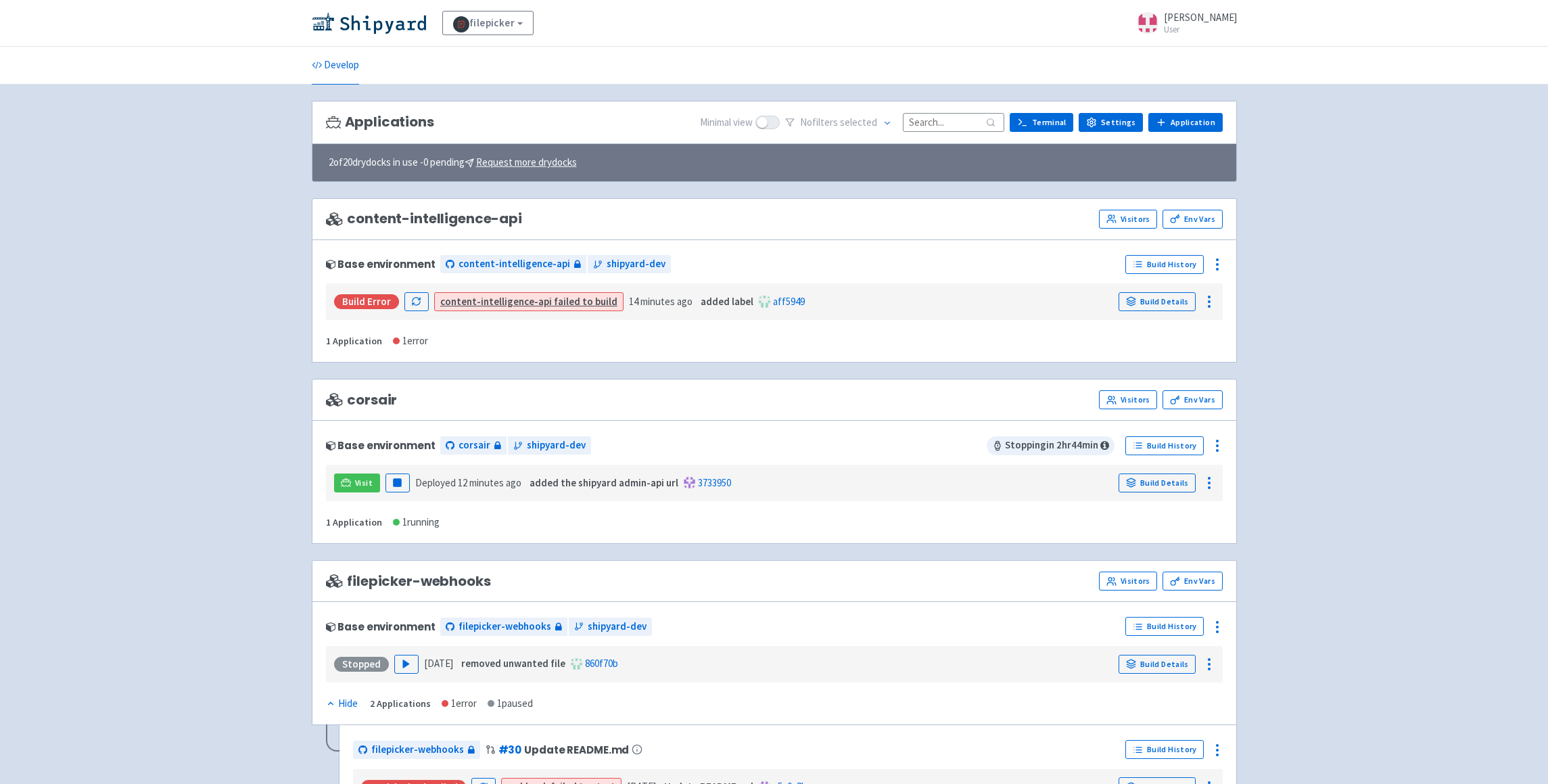
click at [930, 253] on div "Base environment content-intelligence-api shipyard-dev Build History Build Erro…" at bounding box center [774, 301] width 925 height 124
click at [772, 124] on span at bounding box center [767, 122] width 24 height 14
click at [764, 124] on input "checkbox" at bounding box center [760, 122] width 9 height 9
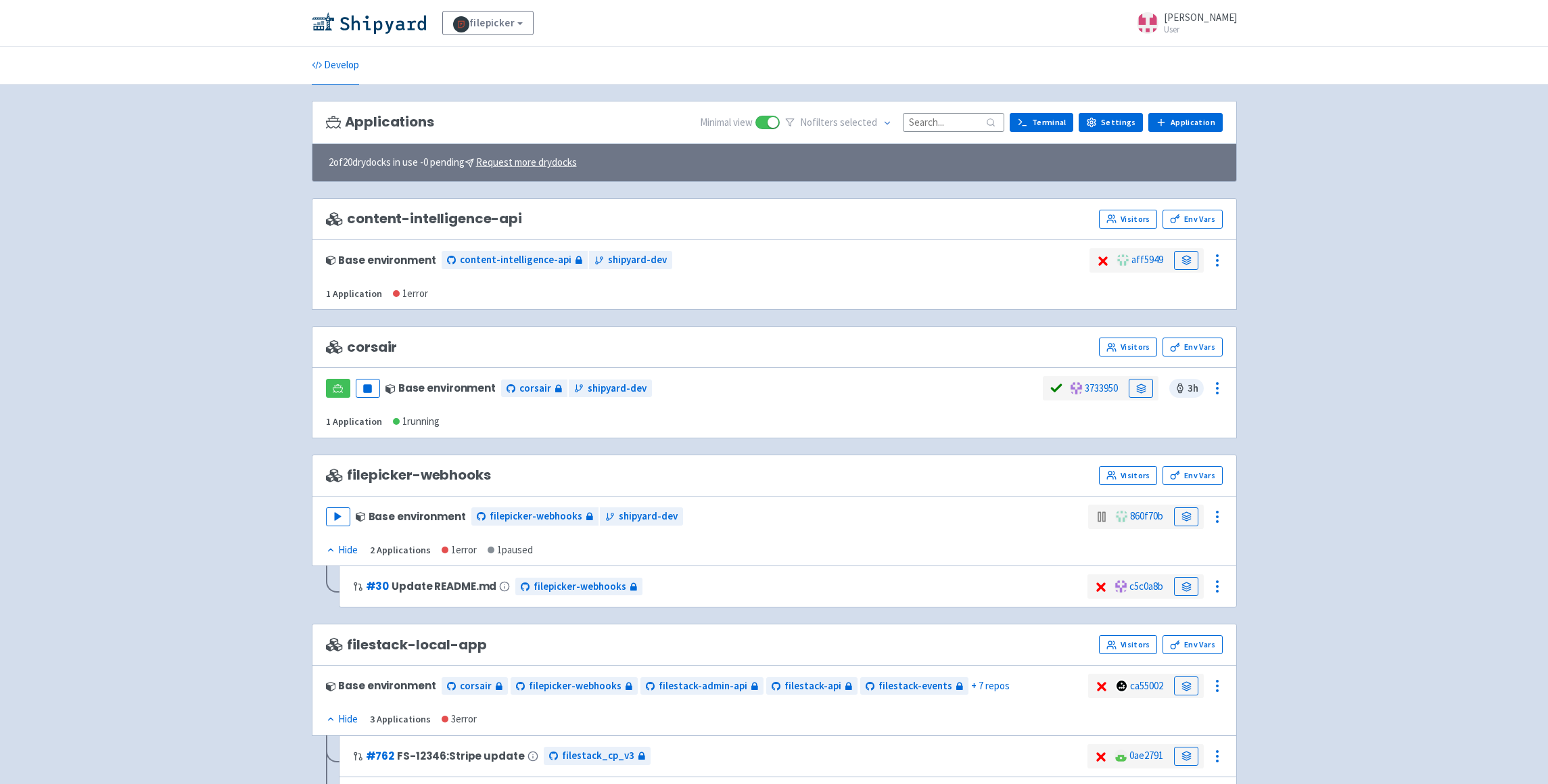
click at [778, 126] on span at bounding box center [767, 122] width 24 height 14
click at [764, 126] on input "checkbox" at bounding box center [760, 122] width 9 height 9
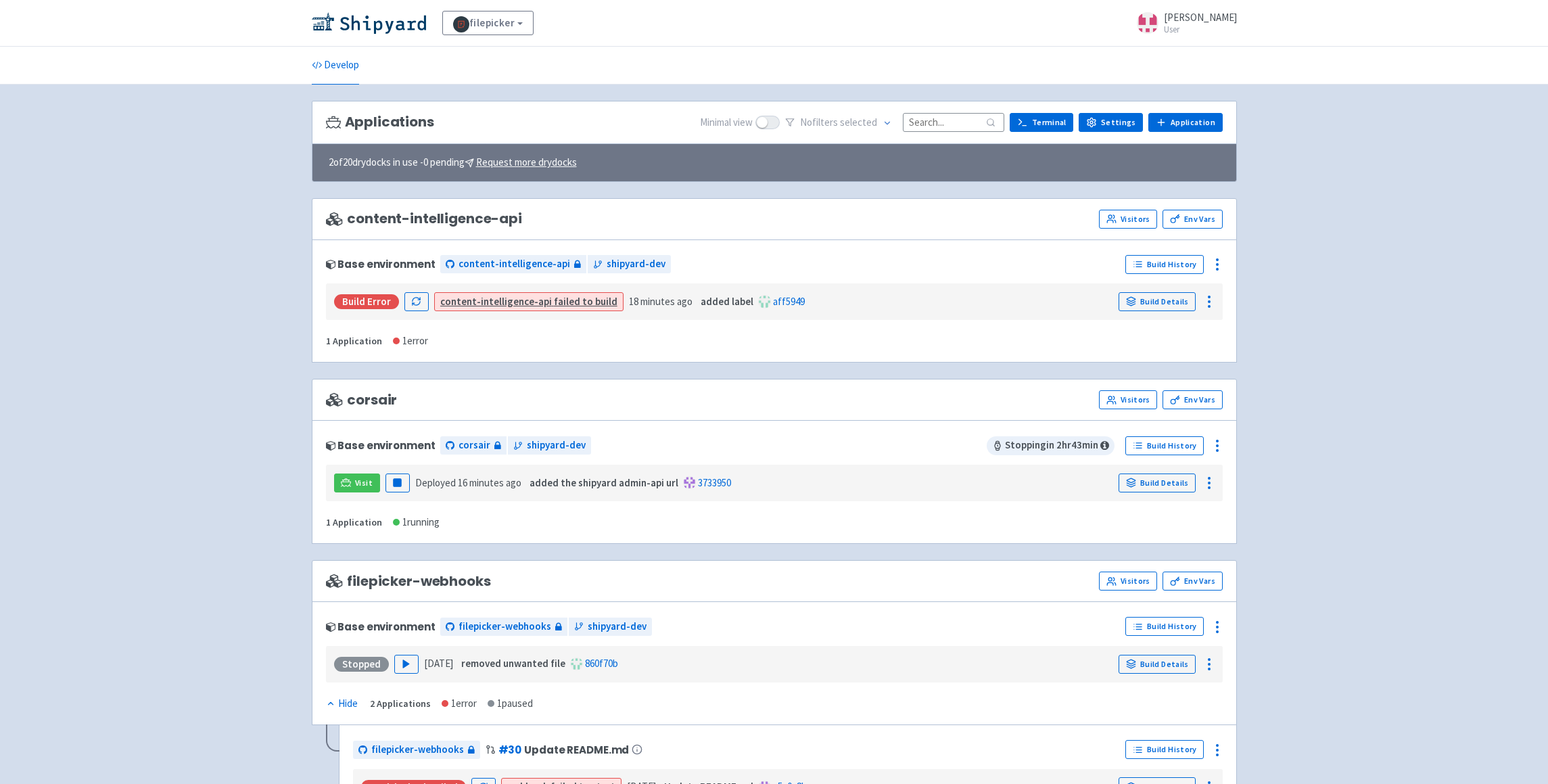
click at [778, 126] on span at bounding box center [767, 122] width 24 height 14
click at [764, 126] on input "checkbox" at bounding box center [760, 122] width 9 height 9
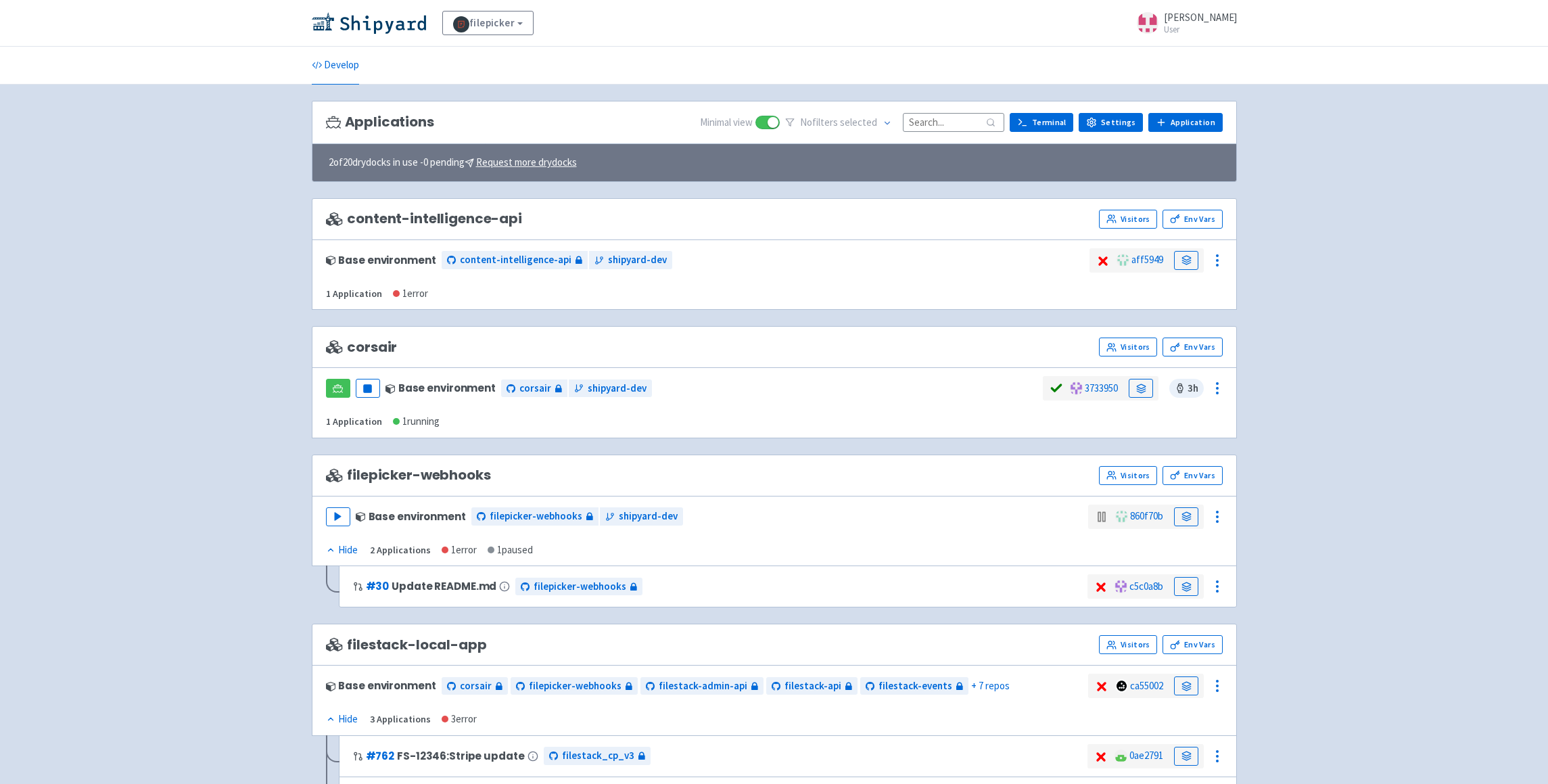
click at [778, 126] on span at bounding box center [767, 122] width 24 height 14
click at [764, 126] on input "checkbox" at bounding box center [760, 122] width 9 height 9
checkbox input "false"
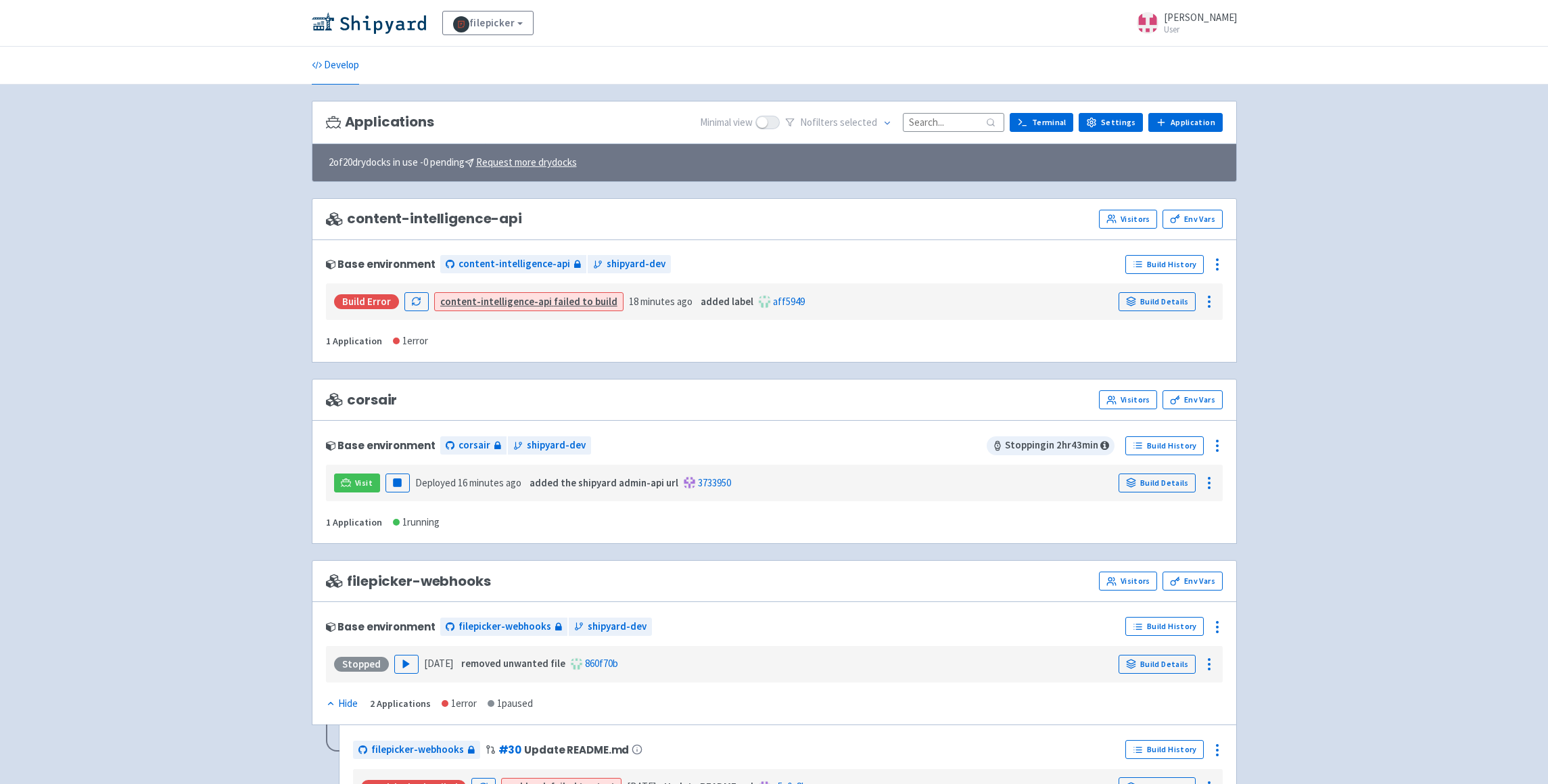
click at [1211, 132] on div "Minimal view No filter s selected Terminal Settings Application Terminal" at bounding box center [960, 122] width 522 height 21
click at [1177, 127] on link "Application" at bounding box center [1185, 122] width 74 height 19
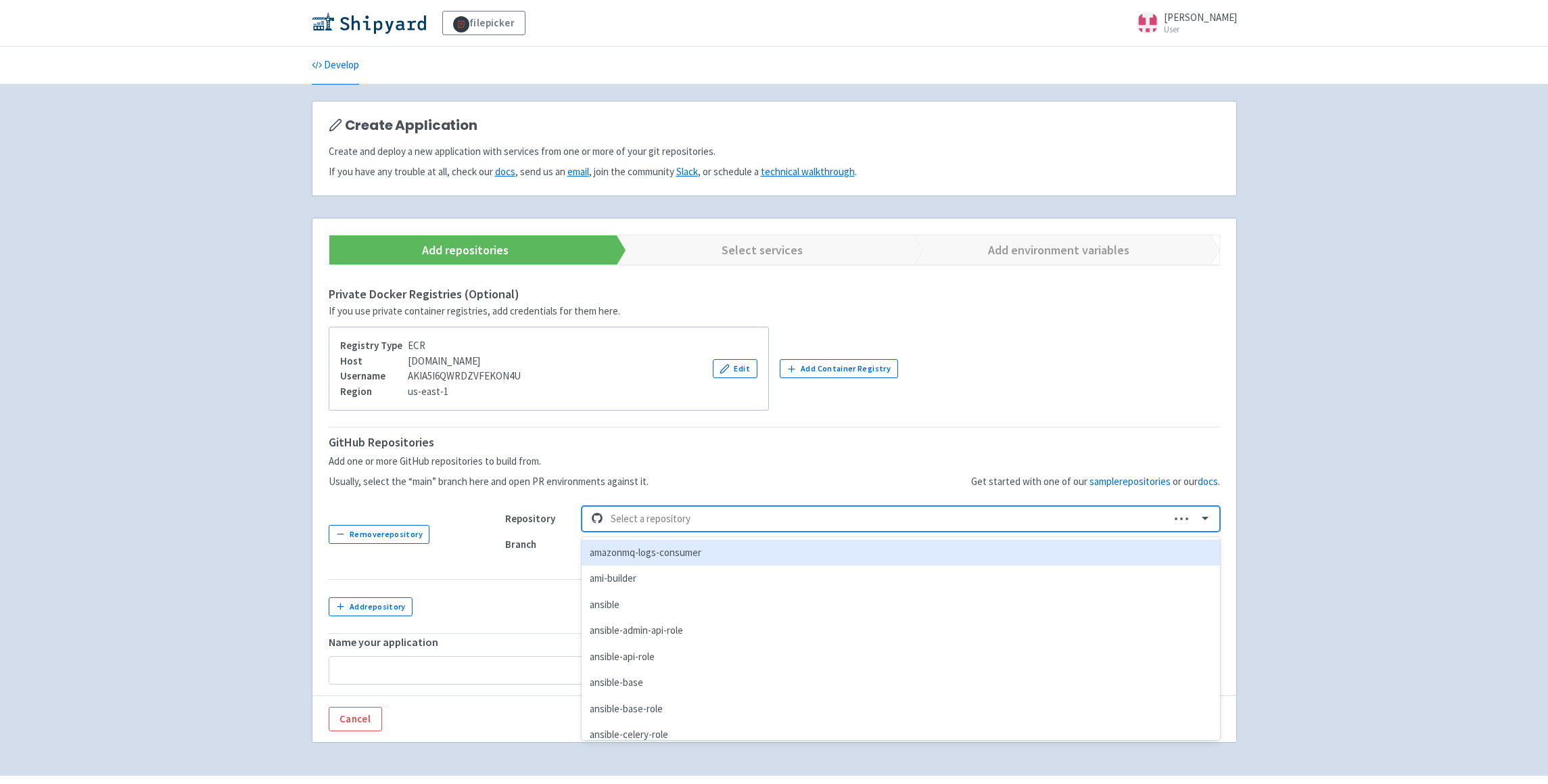
click at [783, 507] on div "Select a repository" at bounding box center [886, 519] width 565 height 24
type input "cp"
click at [668, 554] on div "filestack_cp_v3" at bounding box center [900, 553] width 637 height 26
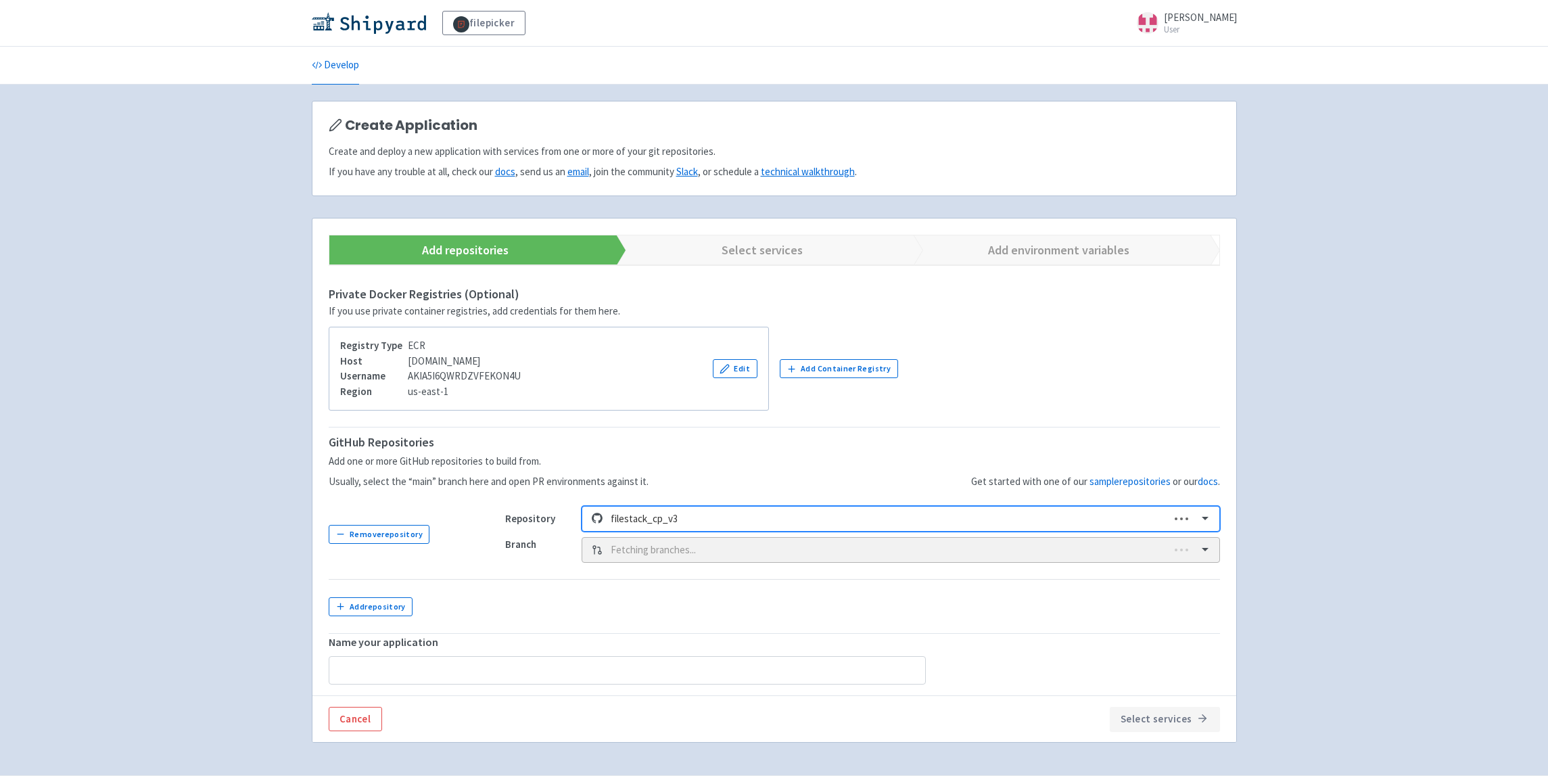
type input "filestack_cp_v3"
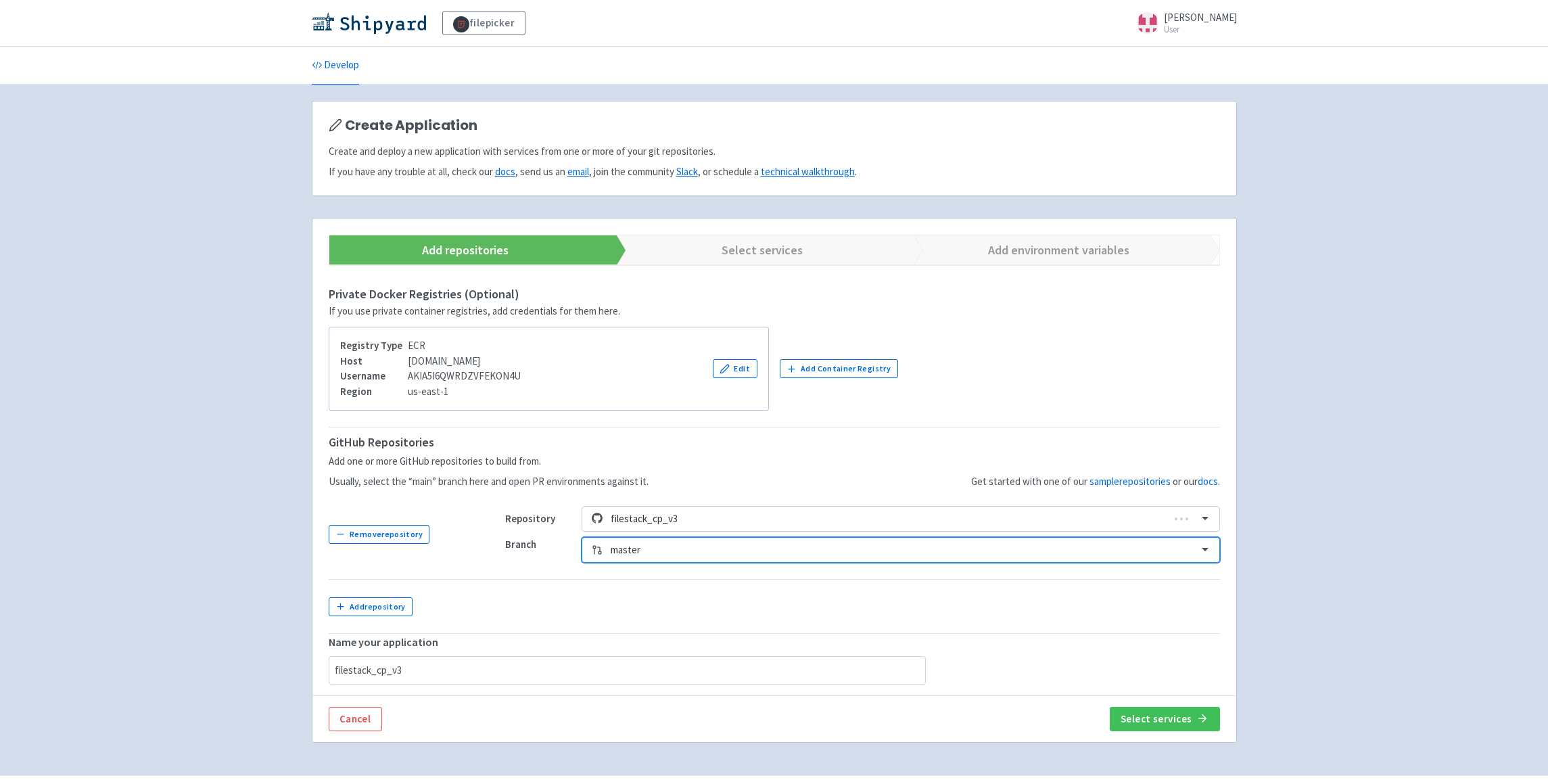
click at [857, 550] on div at bounding box center [899, 550] width 578 height 18
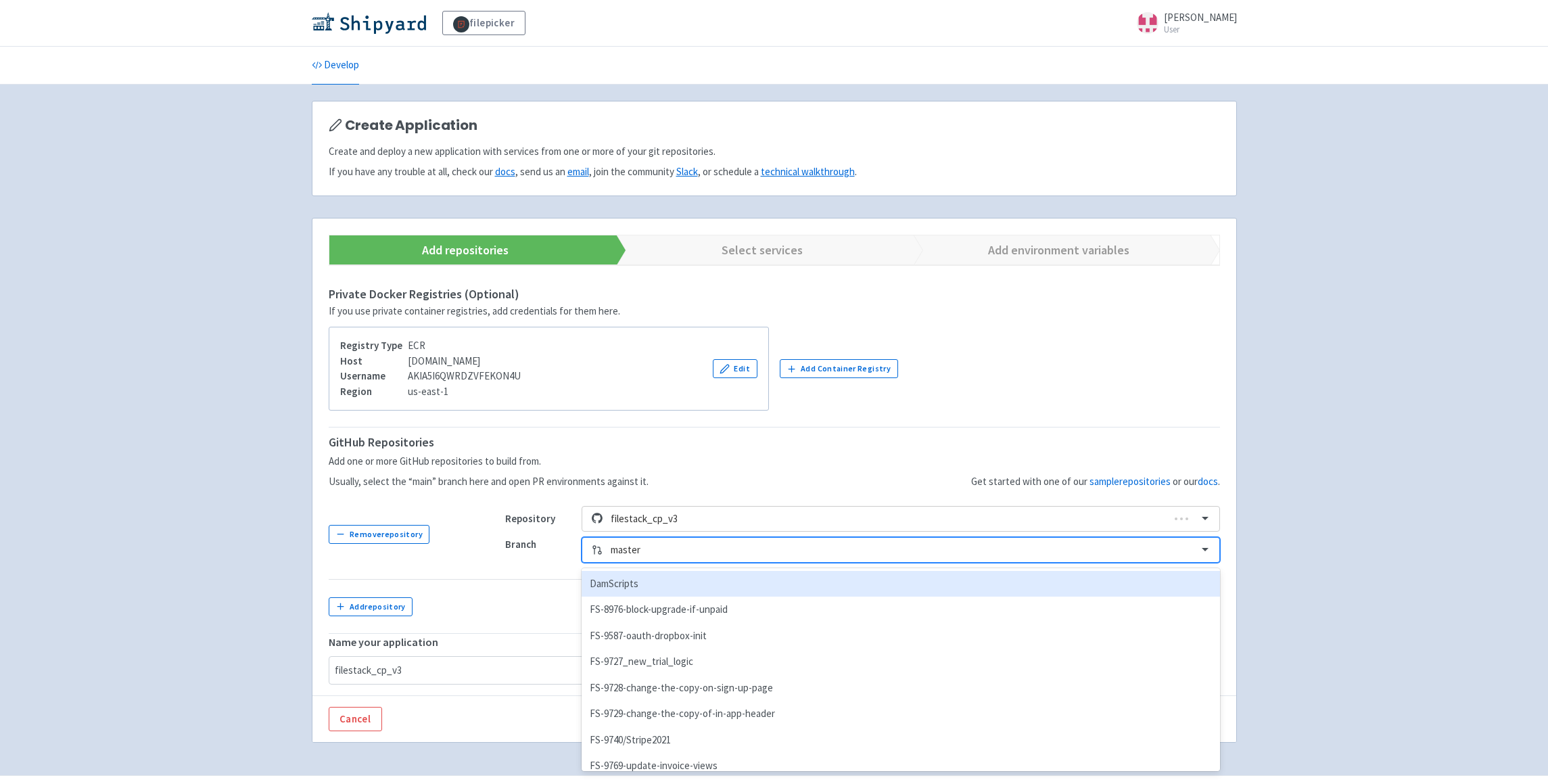
click at [857, 550] on div at bounding box center [899, 550] width 578 height 18
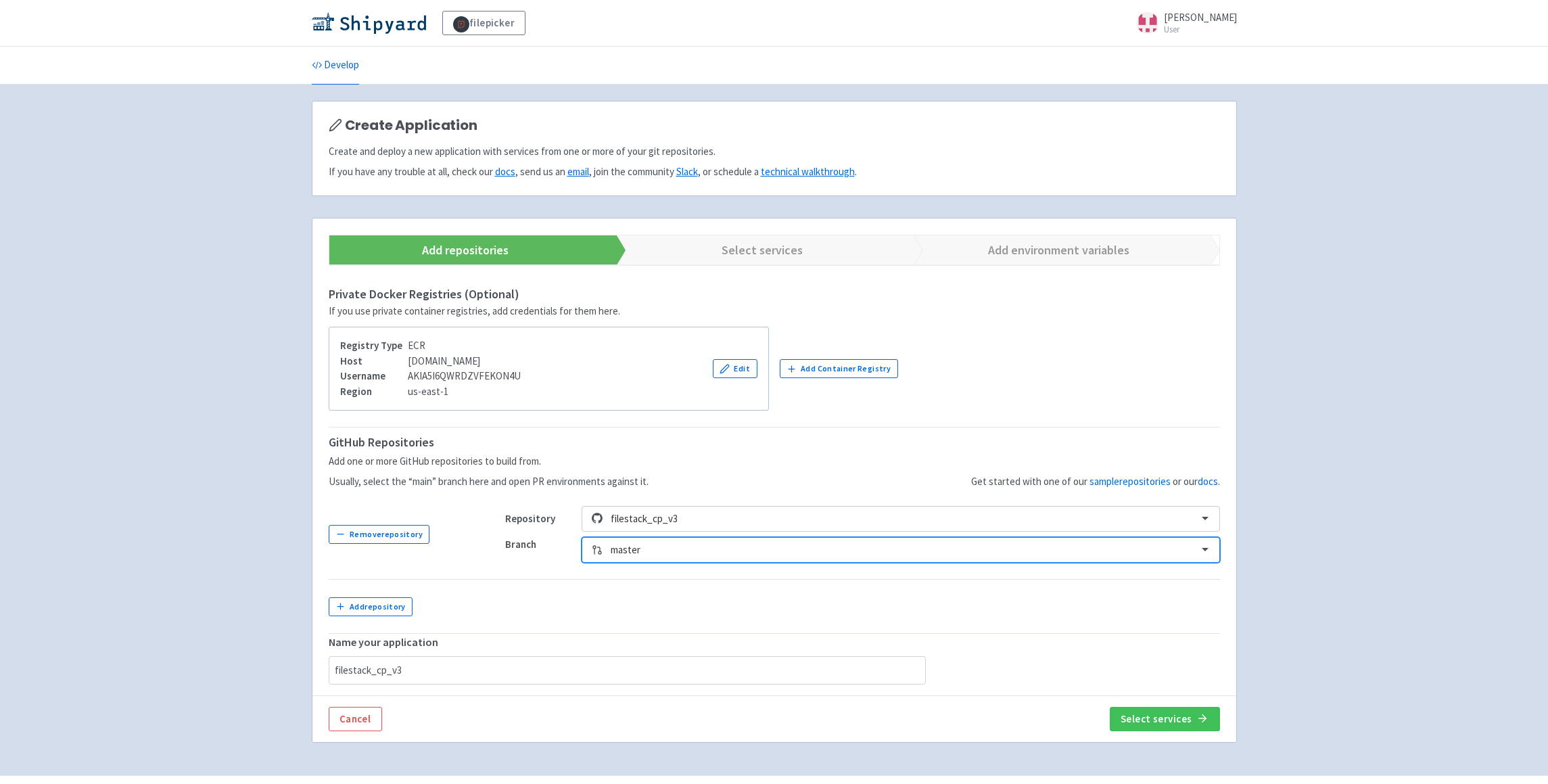
click at [361, 64] on li "Develop" at bounding box center [335, 65] width 64 height 37
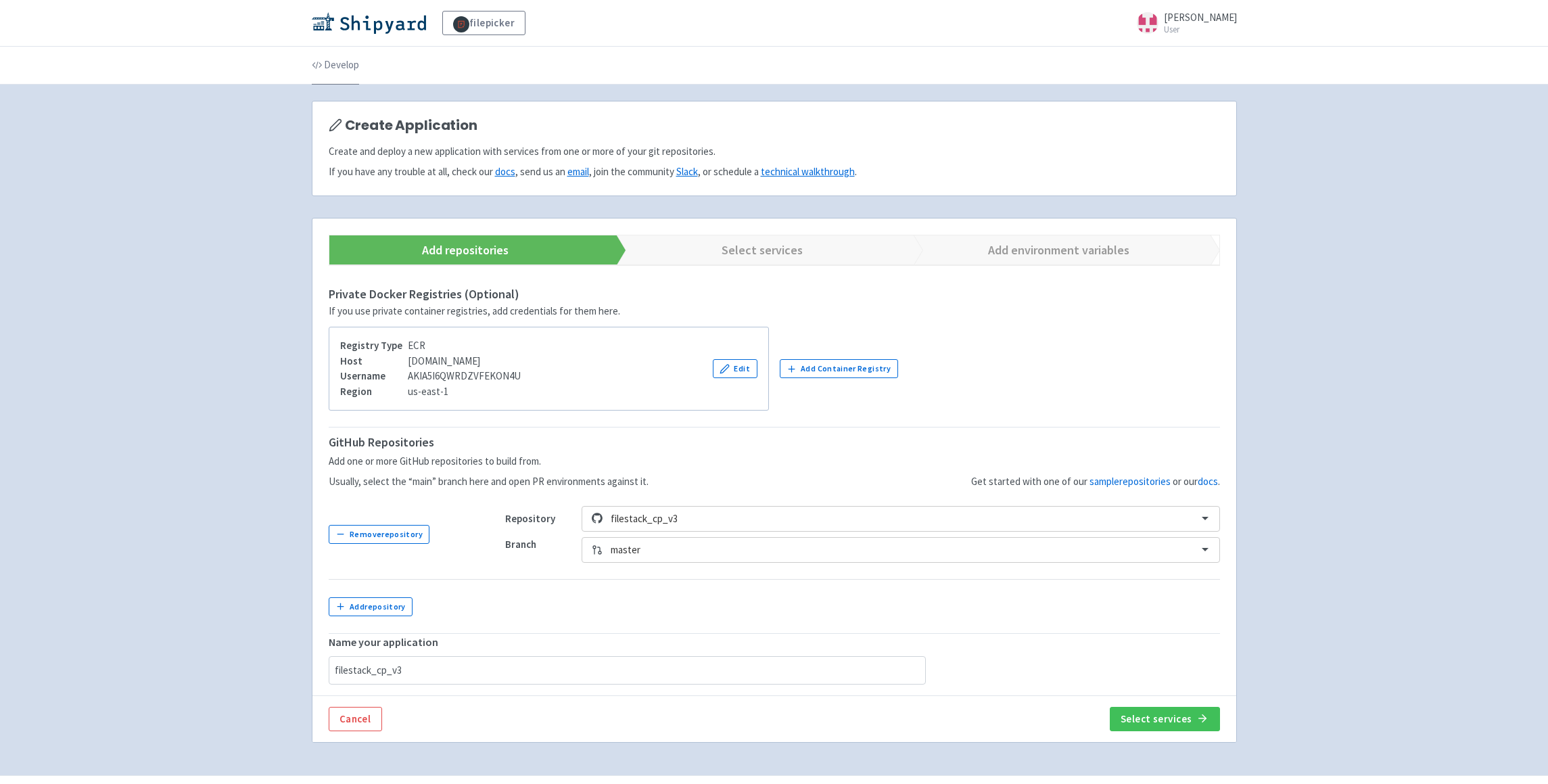
click at [343, 70] on link "Develop" at bounding box center [335, 65] width 47 height 38
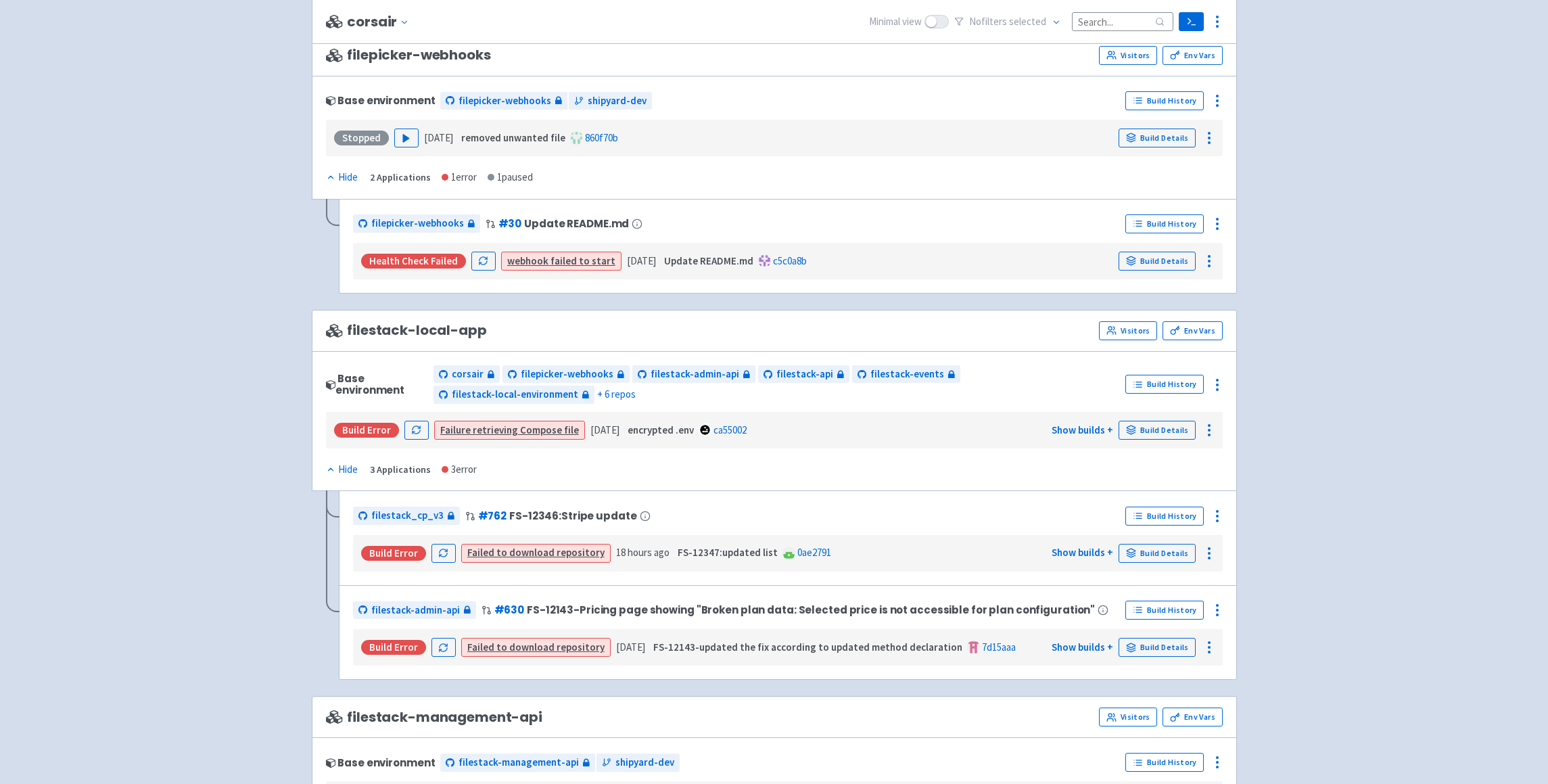
scroll to position [601, 0]
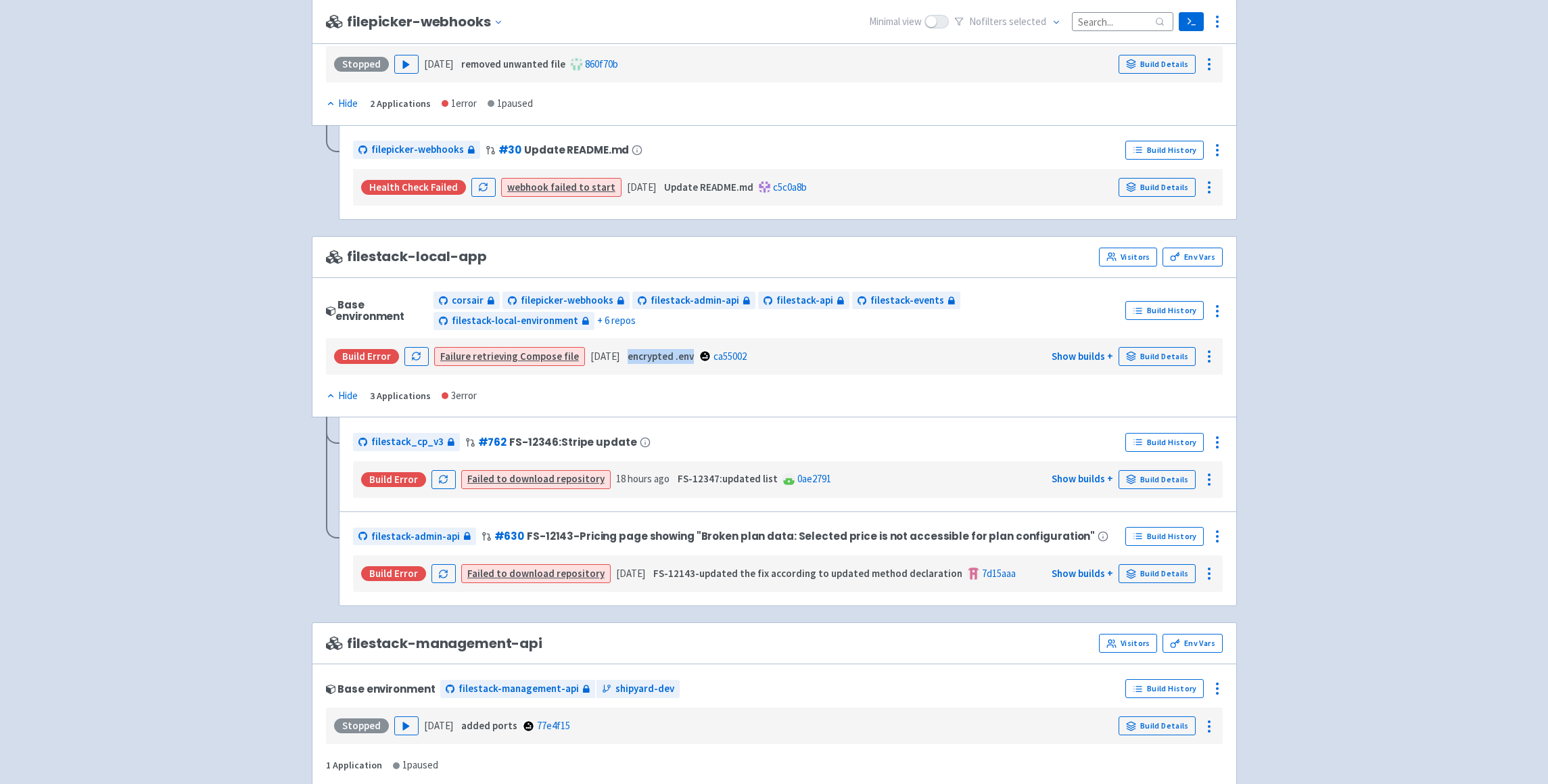
drag, startPoint x: 642, startPoint y: 357, endPoint x: 707, endPoint y: 360, distance: 65.1
click at [694, 360] on span "encrypted .env" at bounding box center [661, 357] width 66 height 15
click at [774, 377] on div "Base environment corsair filepicker-webhooks filestack-admin-api filestack-api …" at bounding box center [774, 347] width 925 height 140
drag, startPoint x: 642, startPoint y: 354, endPoint x: 704, endPoint y: 357, distance: 62.1
click at [694, 357] on strong "encrypted .env" at bounding box center [661, 356] width 66 height 13
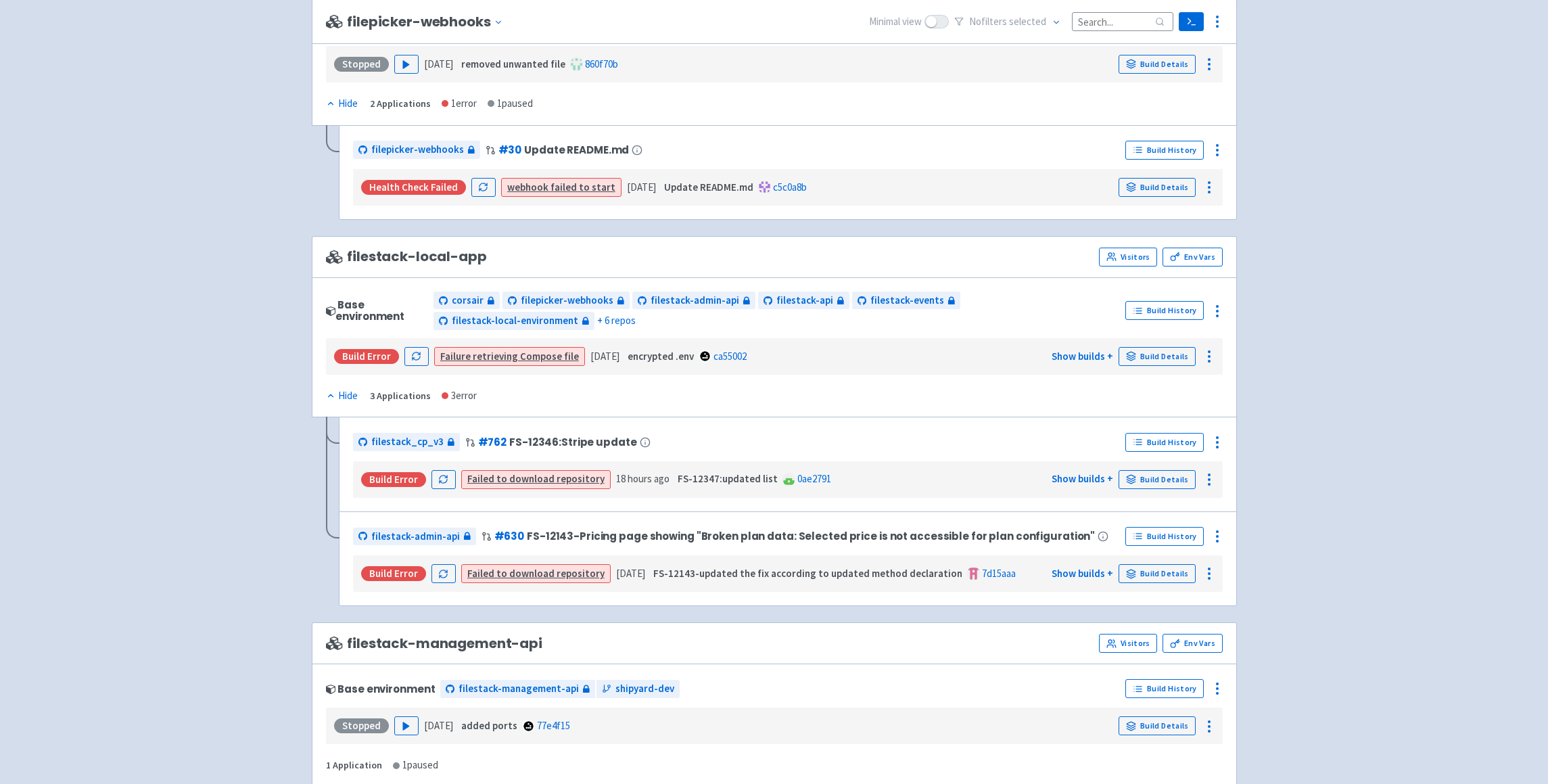
click at [720, 393] on div "Base environment corsair filepicker-webhooks filestack-admin-api filestack-api …" at bounding box center [774, 347] width 925 height 140
drag, startPoint x: 642, startPoint y: 355, endPoint x: 705, endPoint y: 361, distance: 63.3
click at [694, 361] on strong "encrypted .env" at bounding box center [661, 356] width 66 height 13
click at [667, 375] on div "Base environment corsair filepicker-webhooks filestack-admin-api filestack-api …" at bounding box center [774, 347] width 925 height 140
drag, startPoint x: 642, startPoint y: 355, endPoint x: 704, endPoint y: 356, distance: 62.0
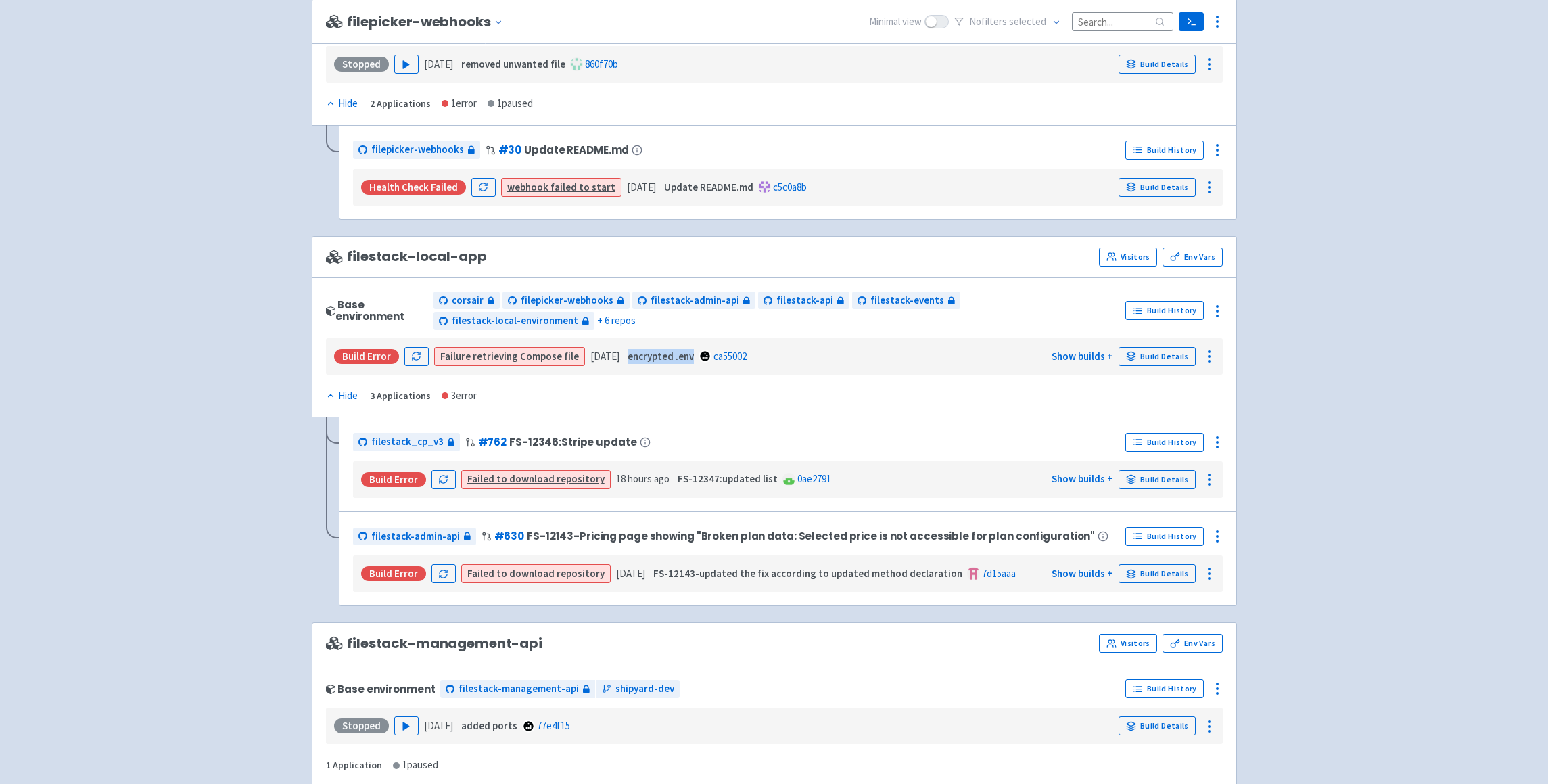
click at [694, 356] on strong "encrypted .env" at bounding box center [661, 356] width 66 height 13
click at [689, 391] on div "Base environment corsair filepicker-webhooks filestack-admin-api filestack-api …" at bounding box center [774, 347] width 925 height 140
